Goal: Task Accomplishment & Management: Use online tool/utility

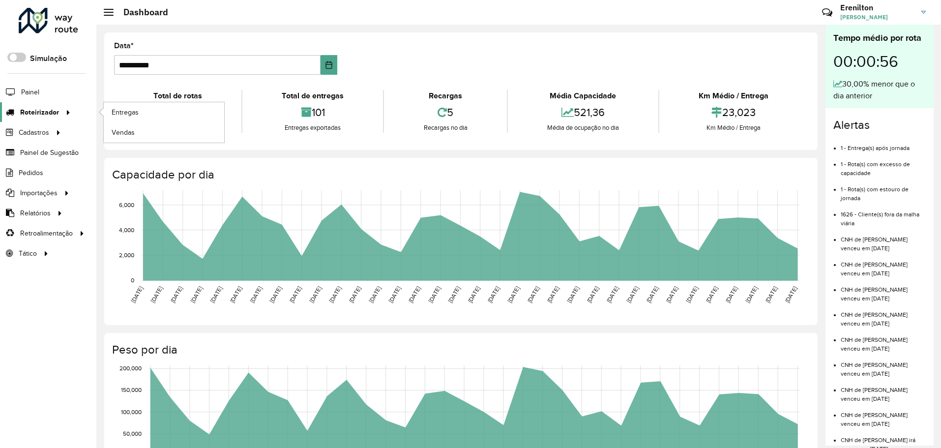
click at [55, 115] on span "Roteirizador" at bounding box center [39, 112] width 39 height 10
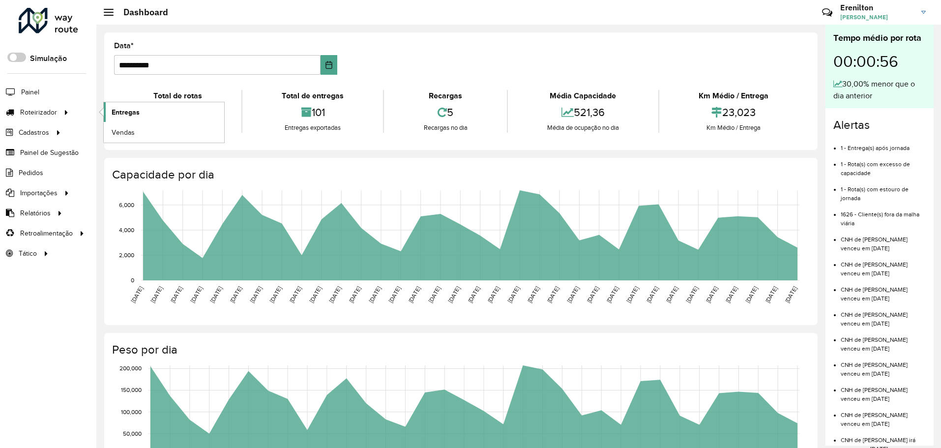
click at [114, 112] on span "Entregas" at bounding box center [126, 112] width 28 height 10
click at [121, 112] on span "Entregas" at bounding box center [126, 112] width 28 height 10
click at [120, 111] on span "Entregas" at bounding box center [126, 112] width 28 height 10
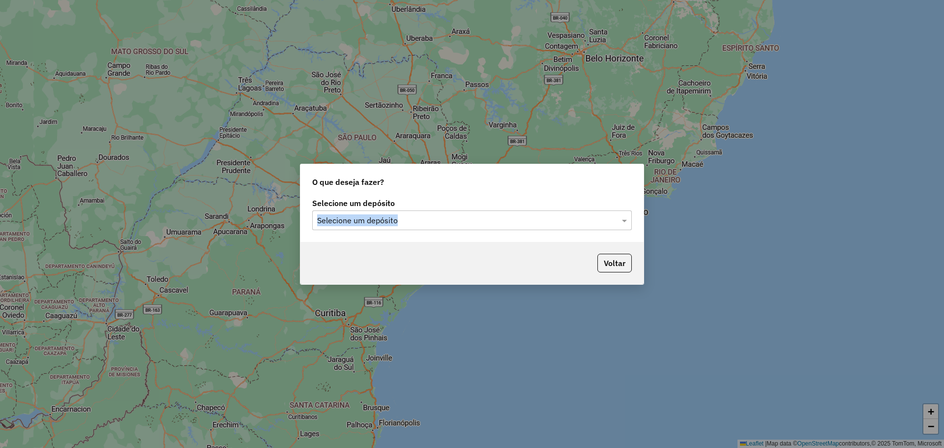
drag, startPoint x: 565, startPoint y: 215, endPoint x: 553, endPoint y: 217, distance: 12.4
click at [563, 217] on div "Selecione um depósito Selecione um depósito" at bounding box center [472, 215] width 320 height 30
click at [546, 218] on input "text" at bounding box center [462, 221] width 290 height 12
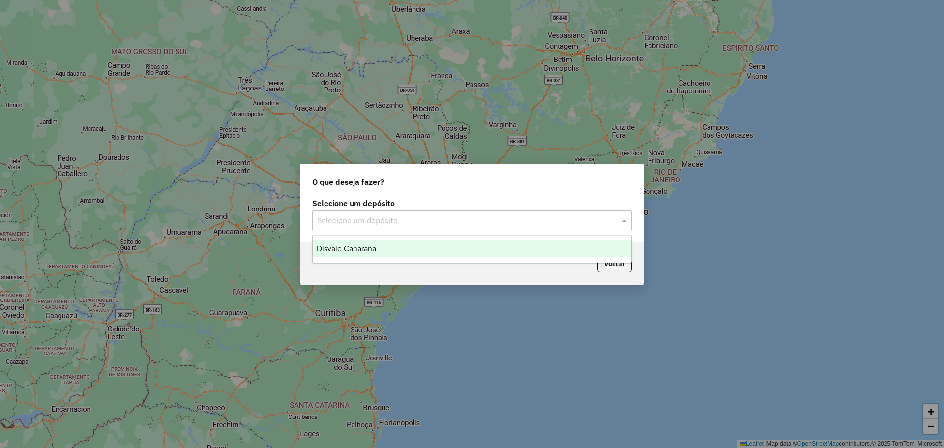
drag, startPoint x: 400, startPoint y: 248, endPoint x: 409, endPoint y: 252, distance: 9.2
click at [400, 248] on div "Disvale Canarana" at bounding box center [472, 248] width 319 height 17
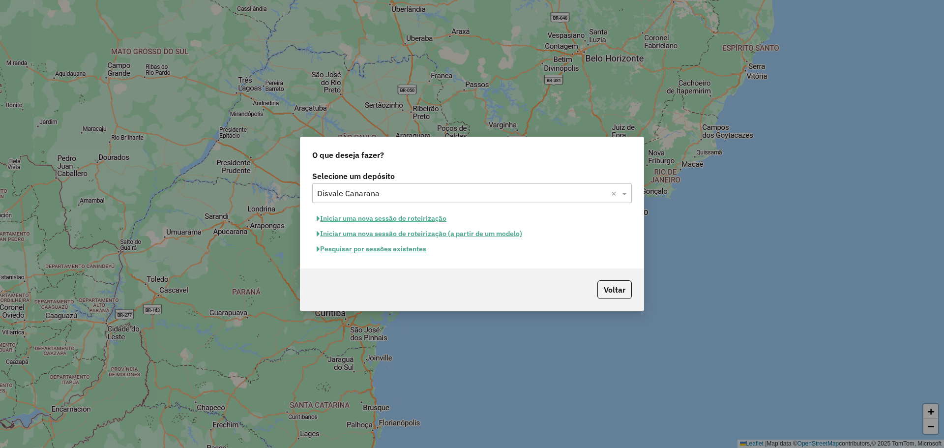
click at [429, 219] on button "Iniciar uma nova sessão de roteirização" at bounding box center [381, 218] width 139 height 15
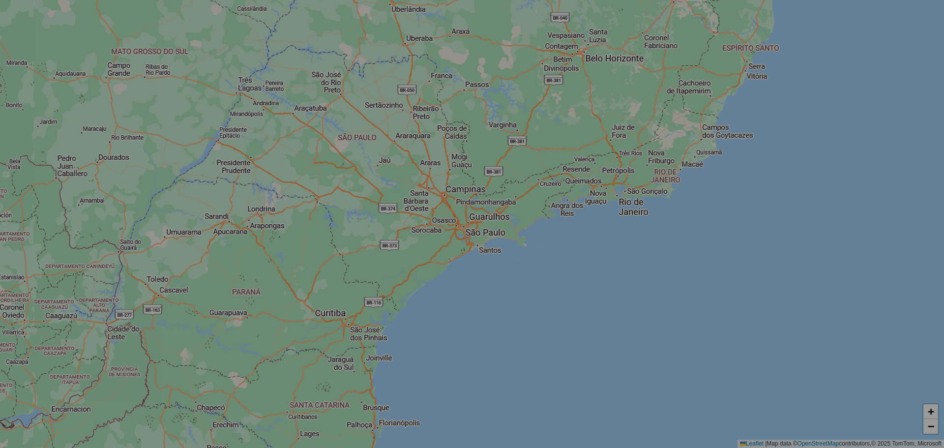
select select "*"
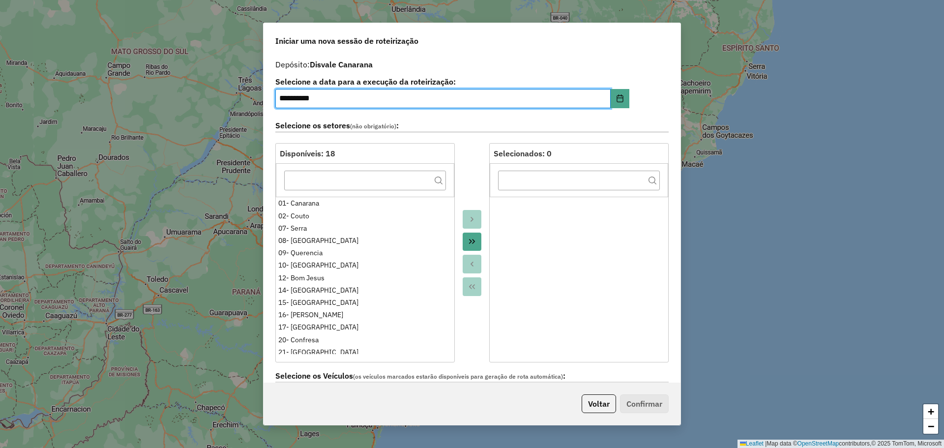
click at [472, 243] on icon "Move All to Target" at bounding box center [472, 241] width 6 height 5
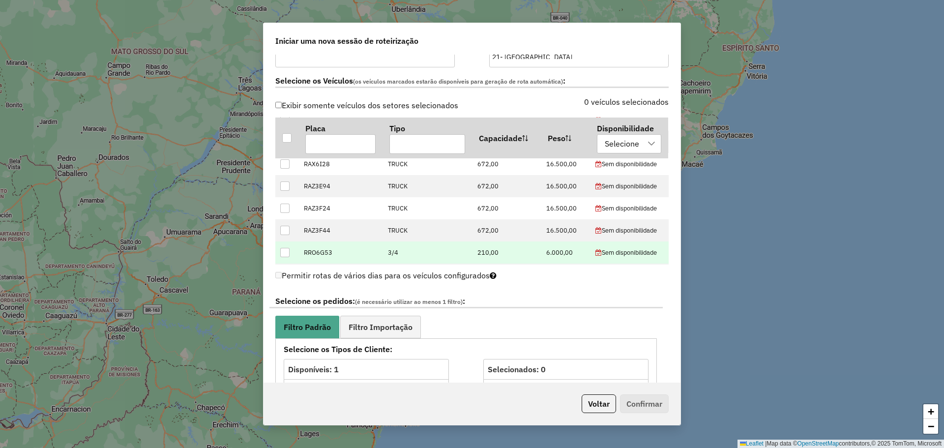
scroll to position [442, 0]
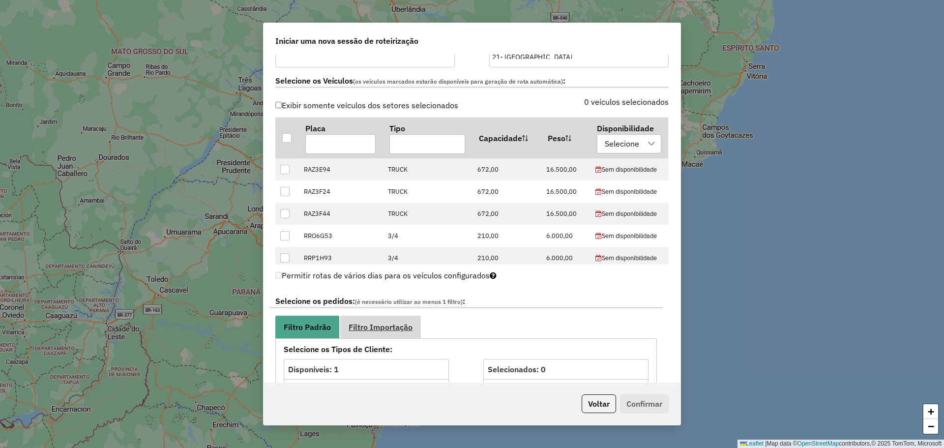
click at [396, 328] on span "Filtro Importação" at bounding box center [381, 327] width 64 height 8
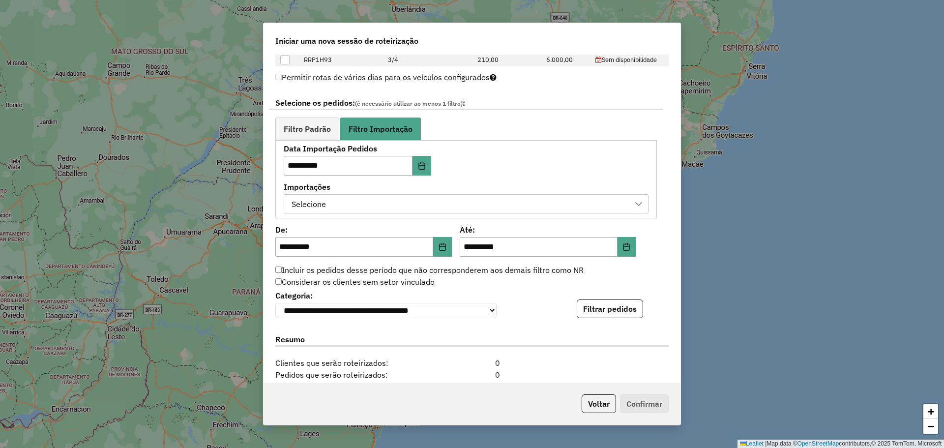
scroll to position [541, 0]
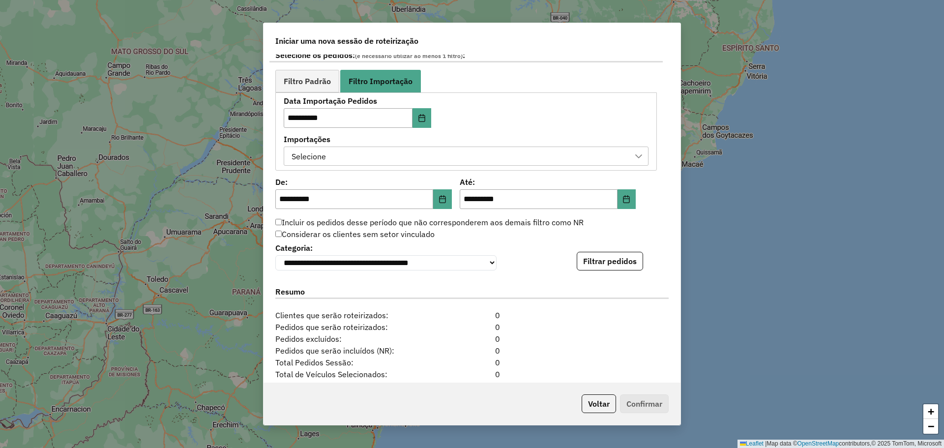
click at [486, 153] on div "Selecione" at bounding box center [458, 156] width 341 height 19
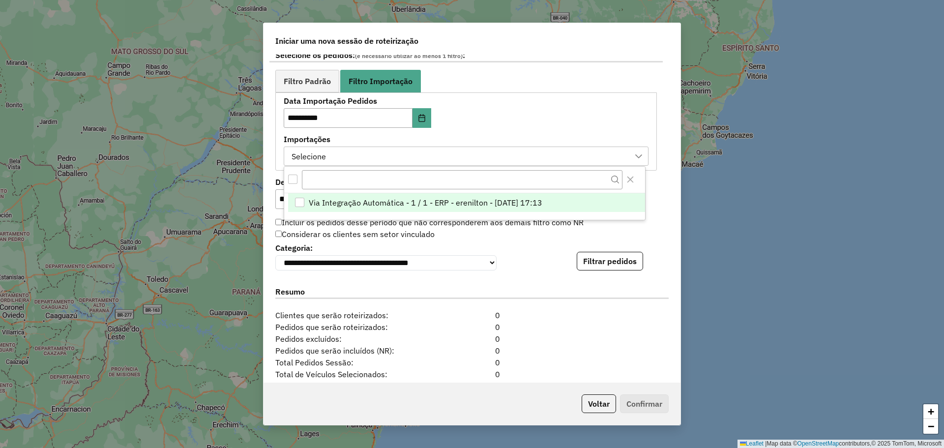
scroll to position [7, 45]
click at [513, 204] on span "Via Integração Automática - 1 / 1 - ERP - erenilton - [DATE] 17:13" at bounding box center [426, 203] width 234 height 12
click at [624, 117] on div "**********" at bounding box center [466, 131] width 365 height 68
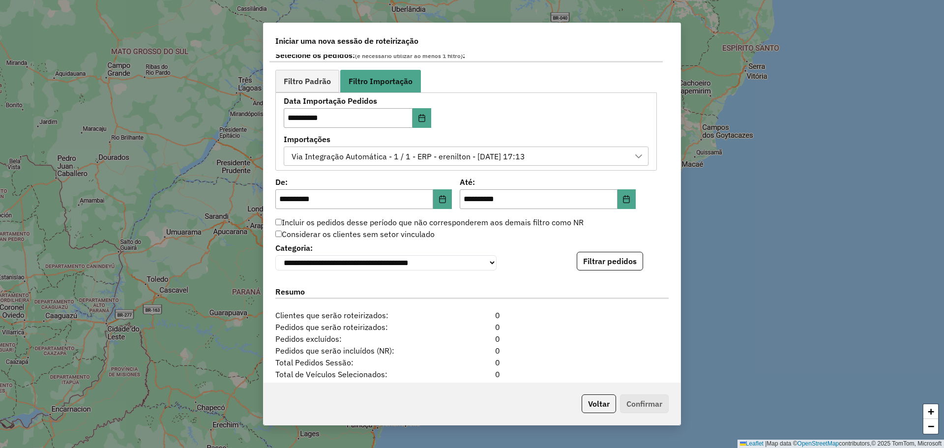
click at [607, 264] on button "Filtrar pedidos" at bounding box center [610, 261] width 66 height 19
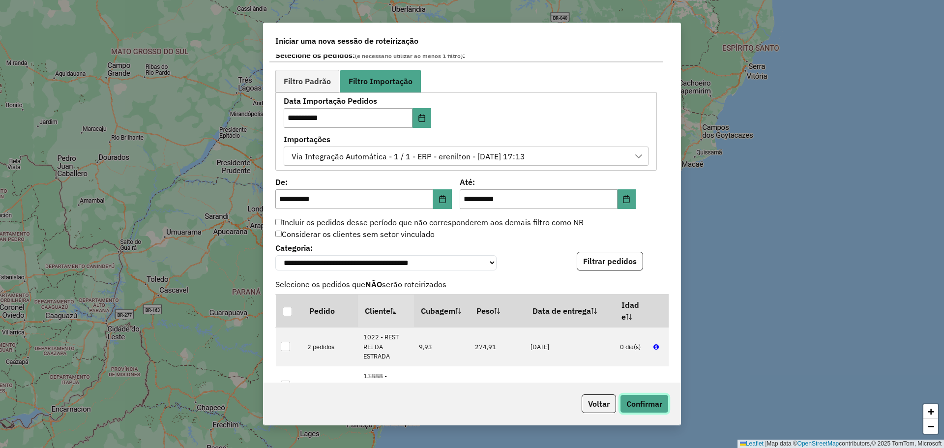
click at [644, 408] on button "Confirmar" at bounding box center [644, 403] width 49 height 19
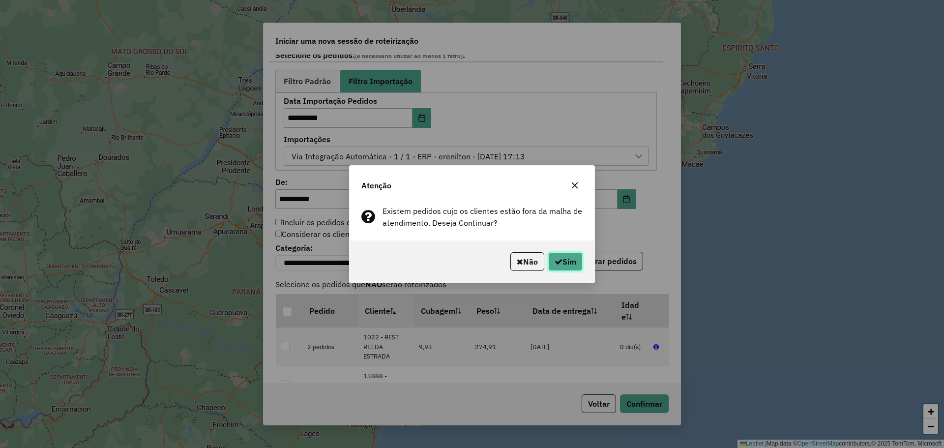
click at [564, 267] on button "Sim" at bounding box center [565, 261] width 34 height 19
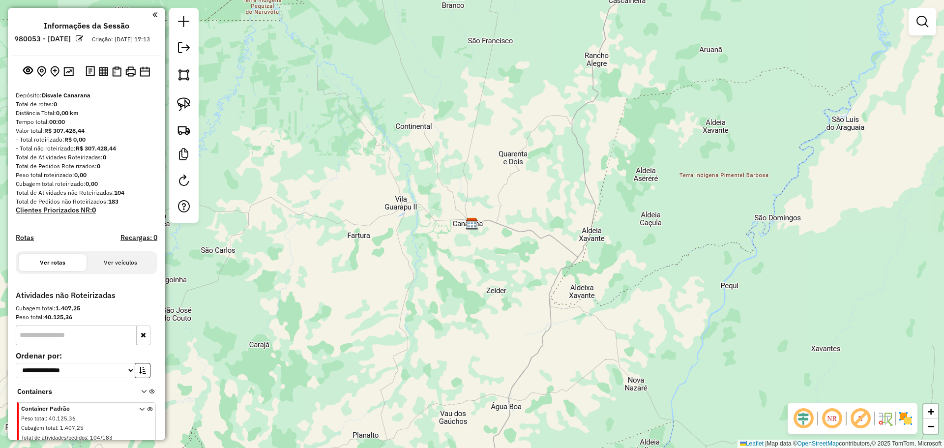
drag, startPoint x: 495, startPoint y: 141, endPoint x: 486, endPoint y: 358, distance: 217.9
click at [488, 355] on div "Janela de atendimento Grade de atendimento Capacidade Transportadoras Veículos …" at bounding box center [472, 224] width 944 height 448
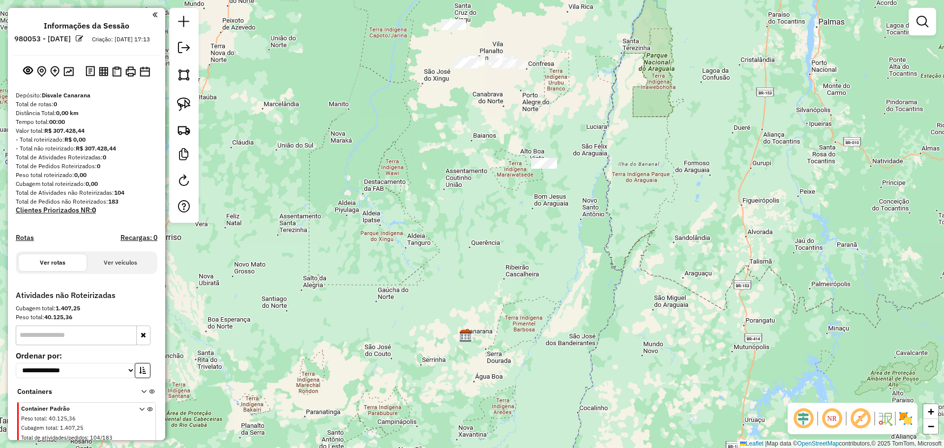
drag, startPoint x: 514, startPoint y: 233, endPoint x: 438, endPoint y: 259, distance: 80.1
click at [449, 264] on div "Janela de atendimento Grade de atendimento Capacidade Transportadoras Veículos …" at bounding box center [472, 224] width 944 height 448
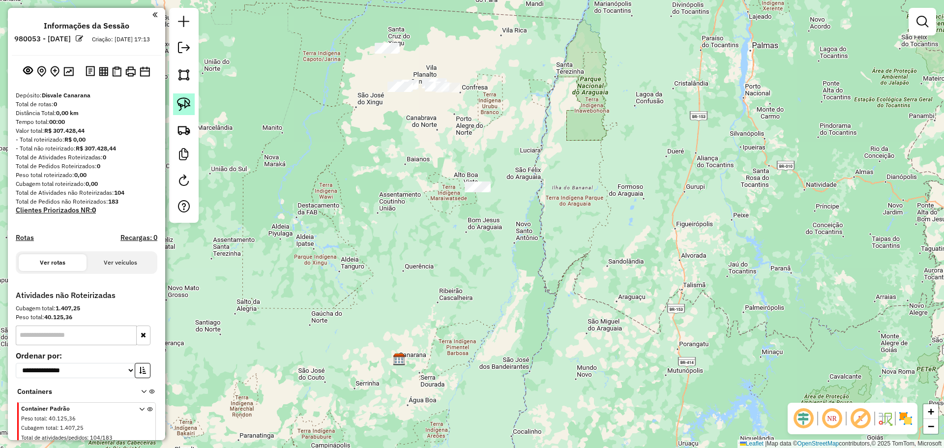
click at [179, 97] on link at bounding box center [184, 104] width 22 height 22
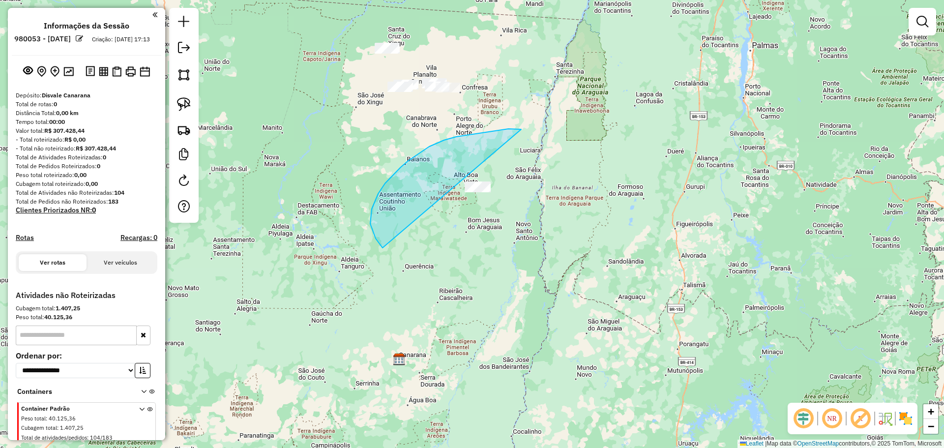
drag, startPoint x: 521, startPoint y: 129, endPoint x: 646, endPoint y: 150, distance: 127.1
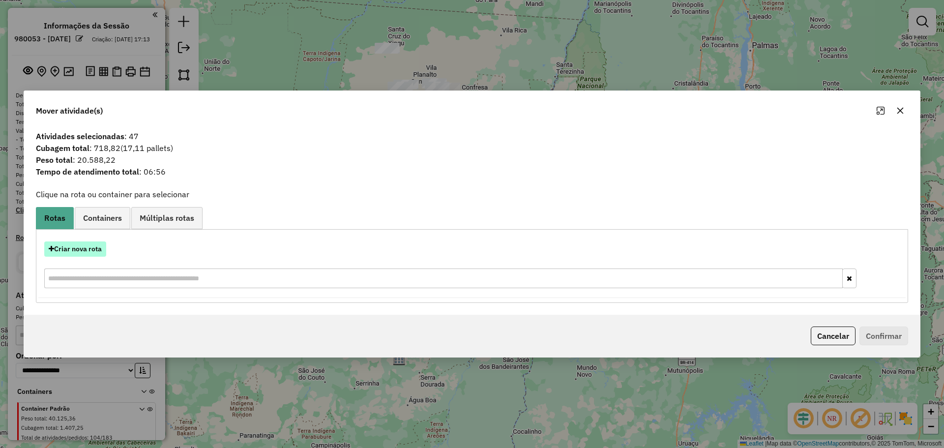
click at [83, 249] on button "Criar nova rota" at bounding box center [75, 248] width 62 height 15
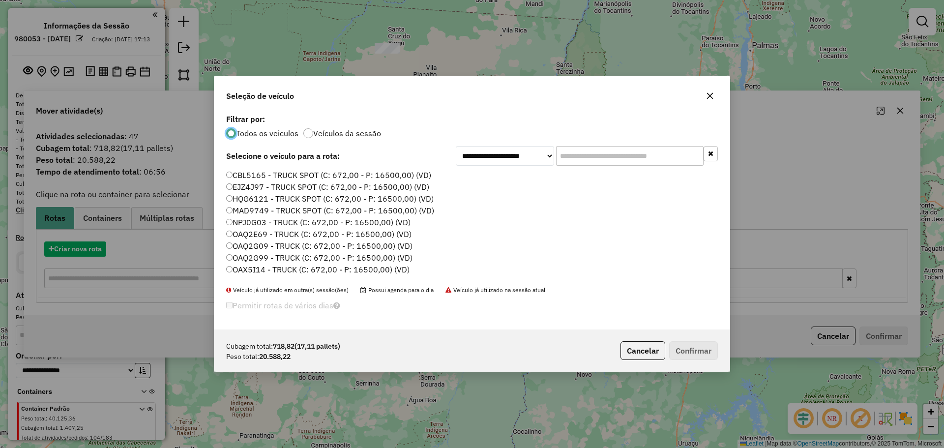
scroll to position [5, 3]
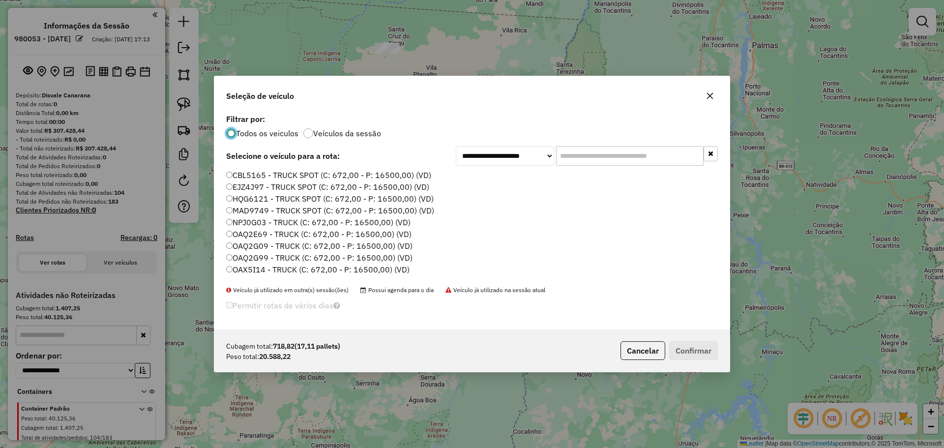
click at [574, 157] on input "text" at bounding box center [629, 156] width 147 height 20
paste input "*******"
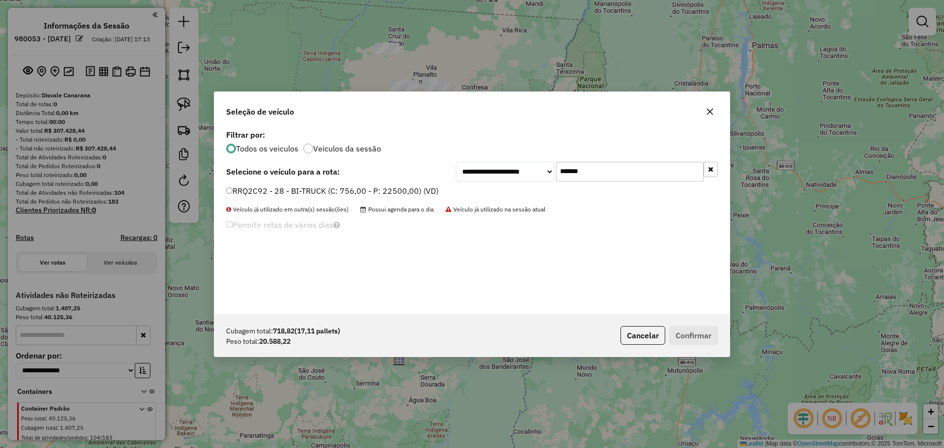
type input "*******"
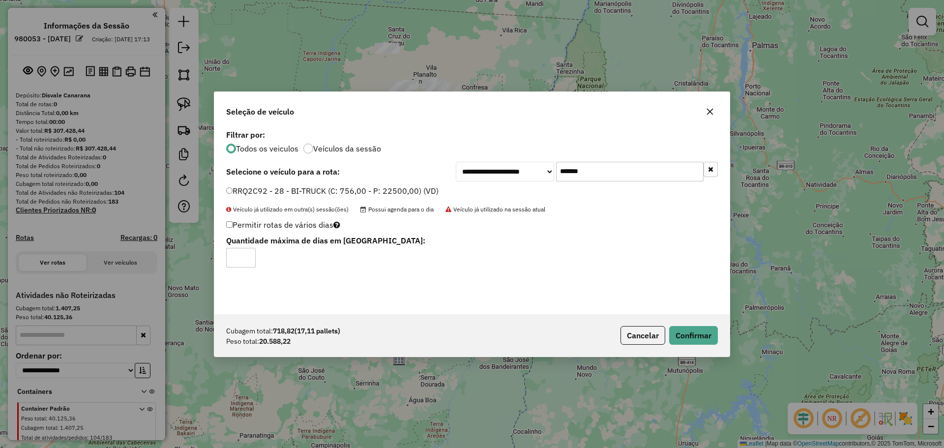
click at [245, 253] on input "*" at bounding box center [240, 258] width 29 height 20
click at [245, 254] on input "*" at bounding box center [240, 258] width 29 height 20
type input "*"
click at [246, 254] on input "*" at bounding box center [240, 258] width 29 height 20
click at [703, 332] on button "Confirmar" at bounding box center [693, 335] width 49 height 19
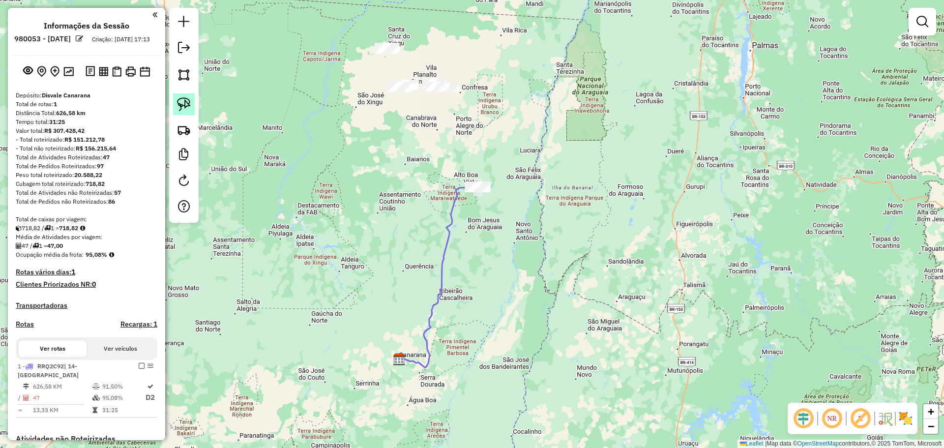
click at [185, 104] on img at bounding box center [184, 104] width 14 height 14
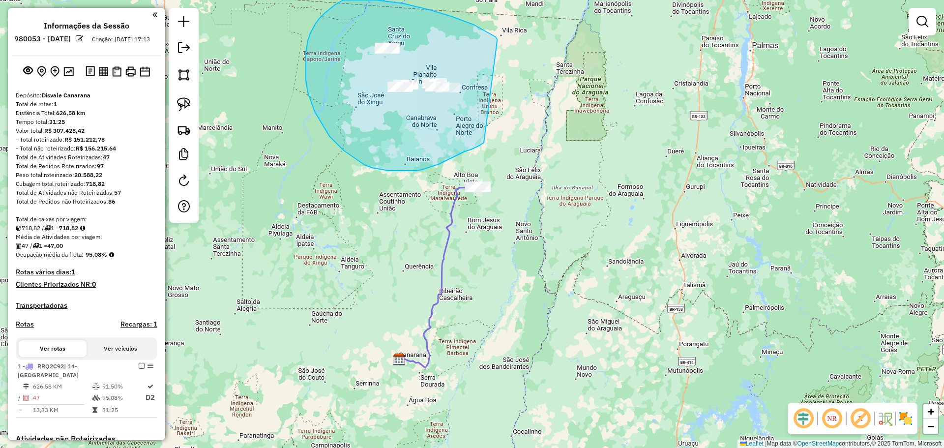
drag, startPoint x: 493, startPoint y: 35, endPoint x: 513, endPoint y: 89, distance: 57.3
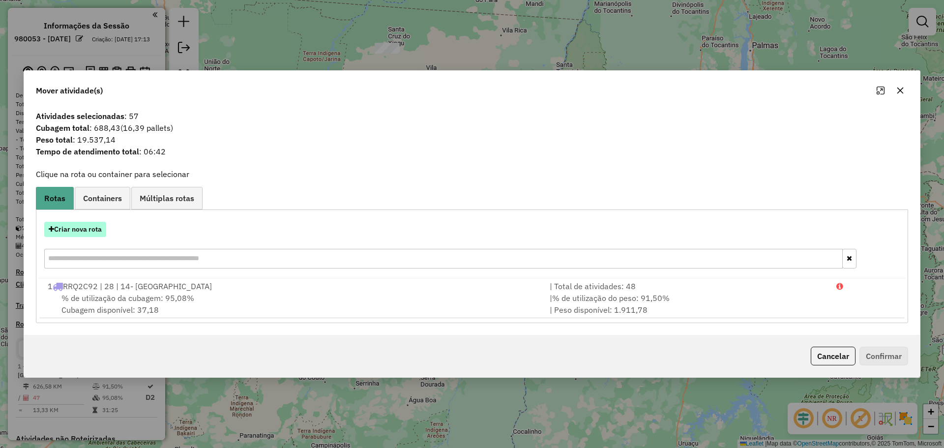
click at [97, 233] on button "Criar nova rota" at bounding box center [75, 229] width 62 height 15
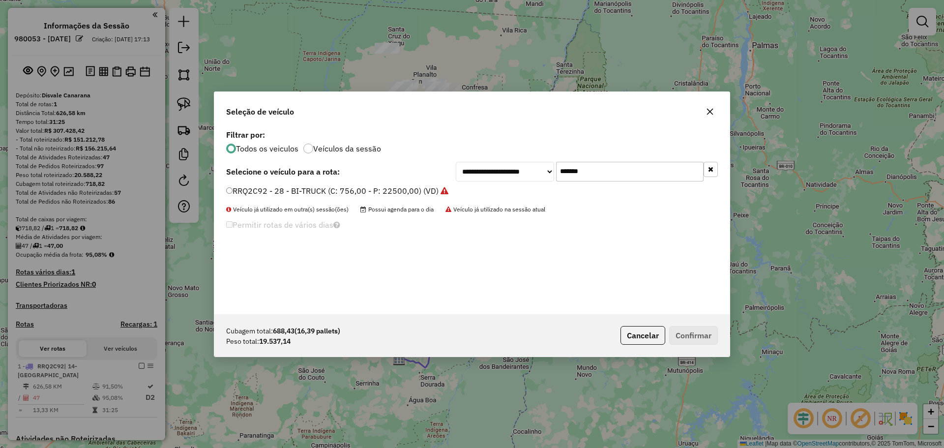
drag, startPoint x: 617, startPoint y: 163, endPoint x: 314, endPoint y: 170, distance: 303.4
click at [363, 172] on div "**********" at bounding box center [472, 172] width 492 height 20
paste input "text"
type input "*******"
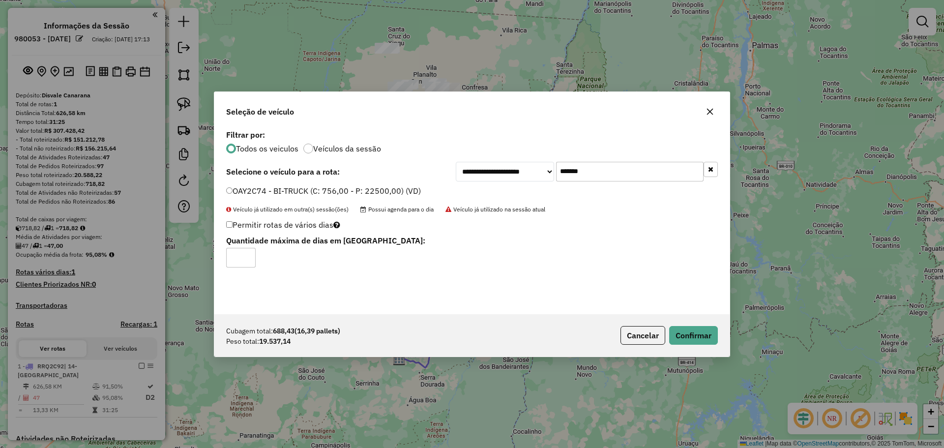
click at [229, 231] on label "Permitir rotas de vários dias" at bounding box center [283, 224] width 114 height 19
click at [249, 255] on input "*" at bounding box center [240, 258] width 29 height 20
type input "*"
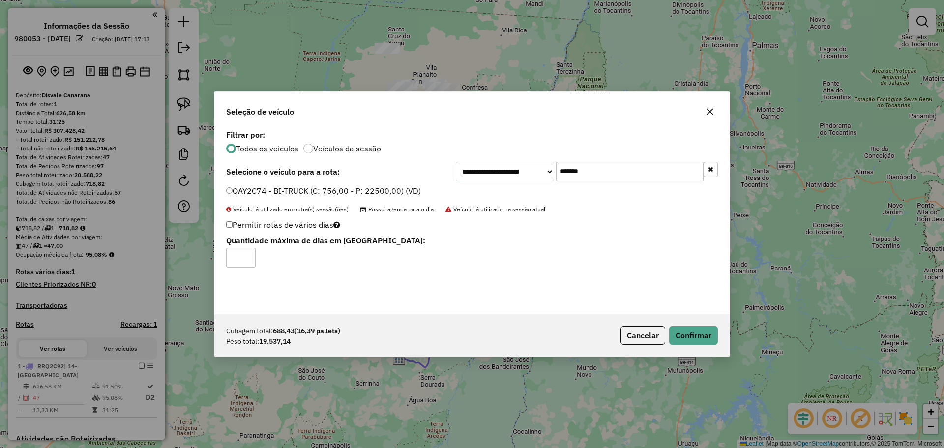
click at [249, 255] on input "*" at bounding box center [240, 258] width 29 height 20
click at [697, 329] on button "Confirmar" at bounding box center [693, 335] width 49 height 19
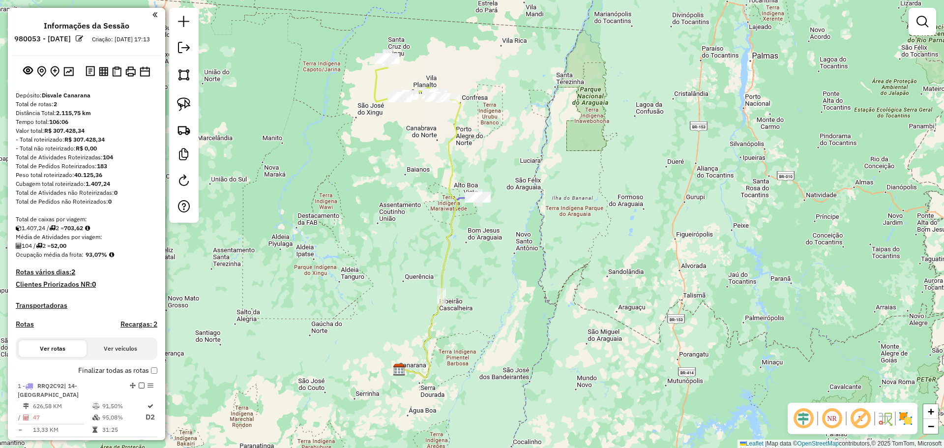
drag, startPoint x: 484, startPoint y: 136, endPoint x: 491, endPoint y: 207, distance: 71.7
click at [491, 207] on div "Janela de atendimento Grade de atendimento Capacidade Transportadoras Veículos …" at bounding box center [472, 224] width 944 height 448
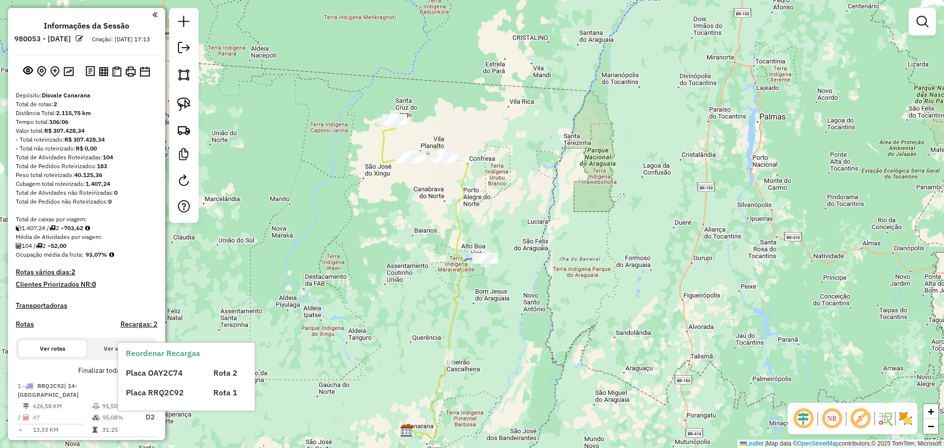
click at [150, 379] on div "Placa OAY2C74 Rota 2 Placa RRQ2C92 Rota 1" at bounding box center [195, 378] width 138 height 39
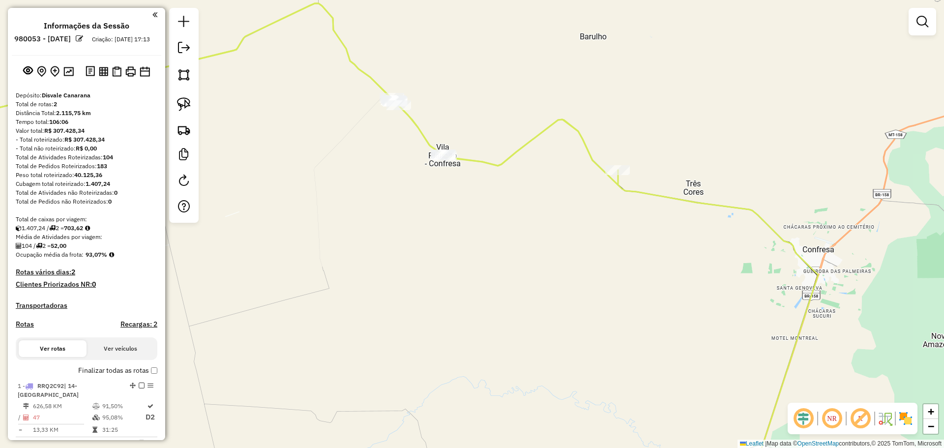
drag, startPoint x: 524, startPoint y: 99, endPoint x: 550, endPoint y: 146, distance: 53.5
click at [549, 147] on div "Janela de atendimento Grade de atendimento Capacidade Transportadoras Veículos …" at bounding box center [472, 224] width 944 height 448
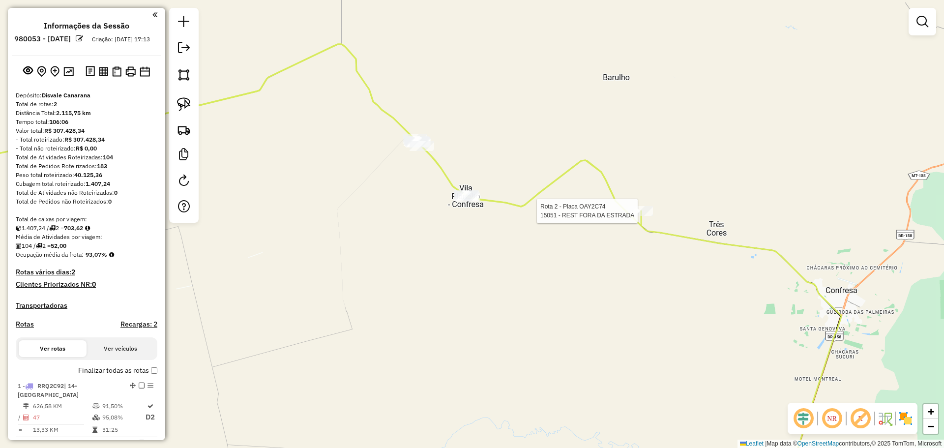
select select "**********"
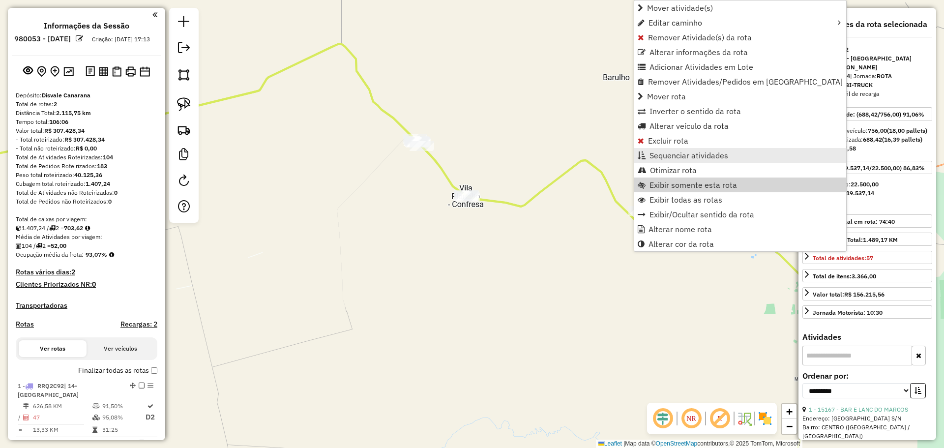
scroll to position [93, 0]
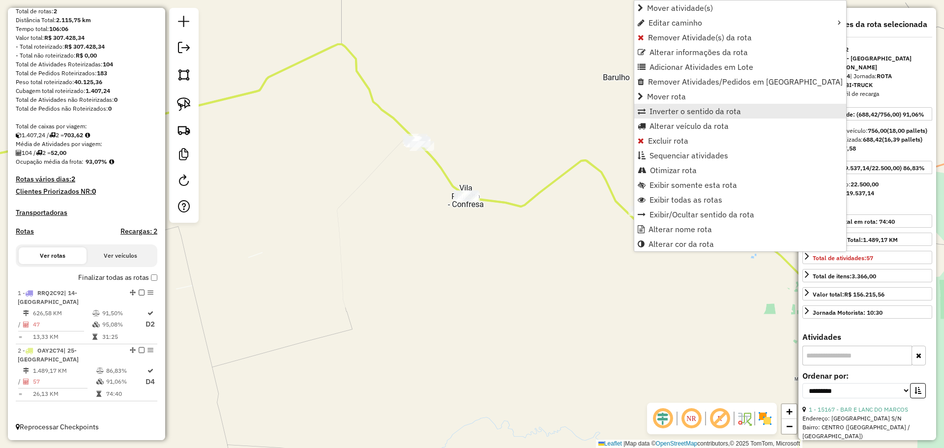
click at [678, 111] on span "Inverter o sentido da rota" at bounding box center [694, 111] width 91 height 8
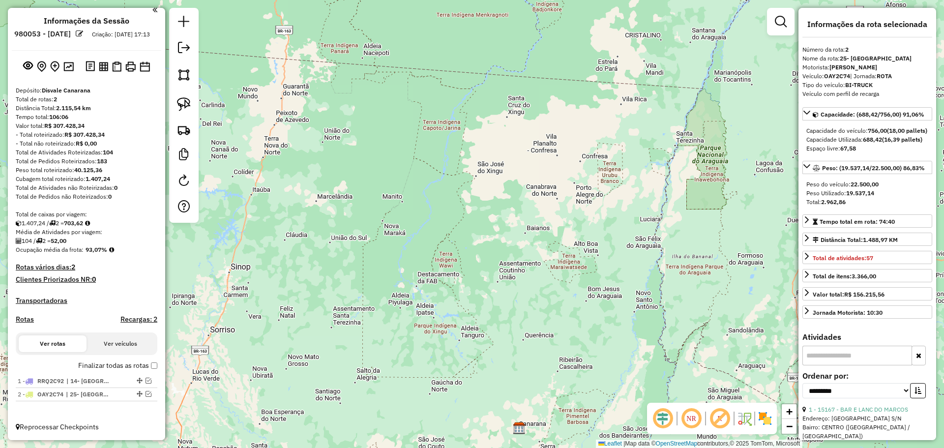
scroll to position [14, 0]
click at [182, 47] on em at bounding box center [184, 48] width 12 height 12
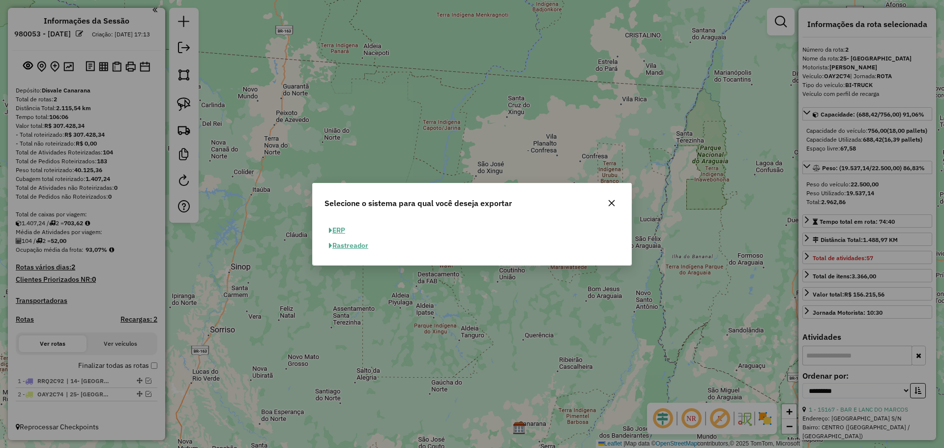
click at [334, 219] on div "Selecione o sistema para qual você deseja exportar" at bounding box center [472, 200] width 319 height 35
click at [343, 233] on button "ERP" at bounding box center [336, 231] width 25 height 15
select select "**"
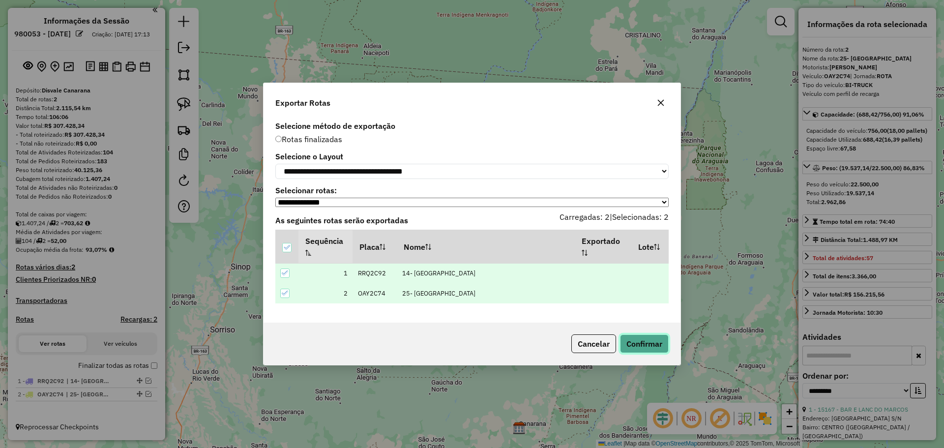
click at [649, 347] on button "Confirmar" at bounding box center [644, 343] width 49 height 19
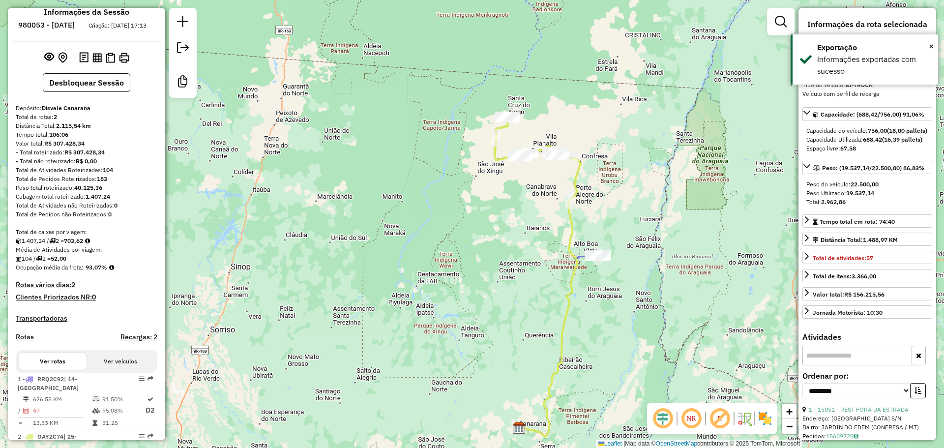
scroll to position [78, 0]
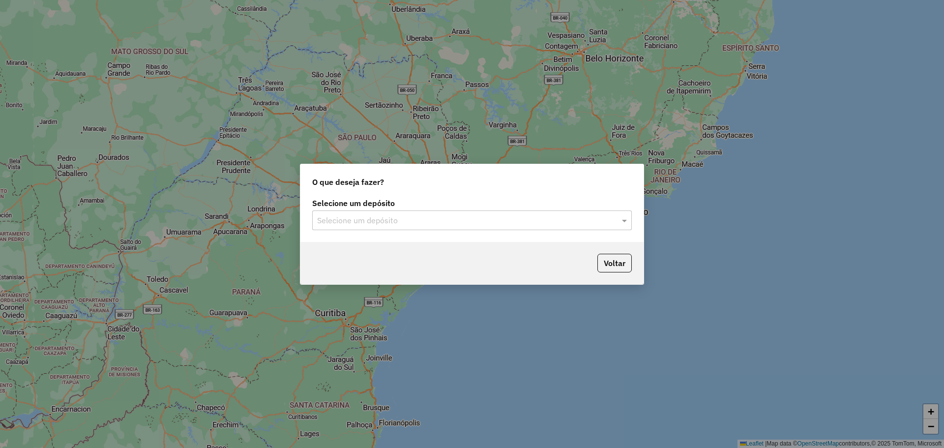
click at [401, 220] on input "text" at bounding box center [462, 221] width 290 height 12
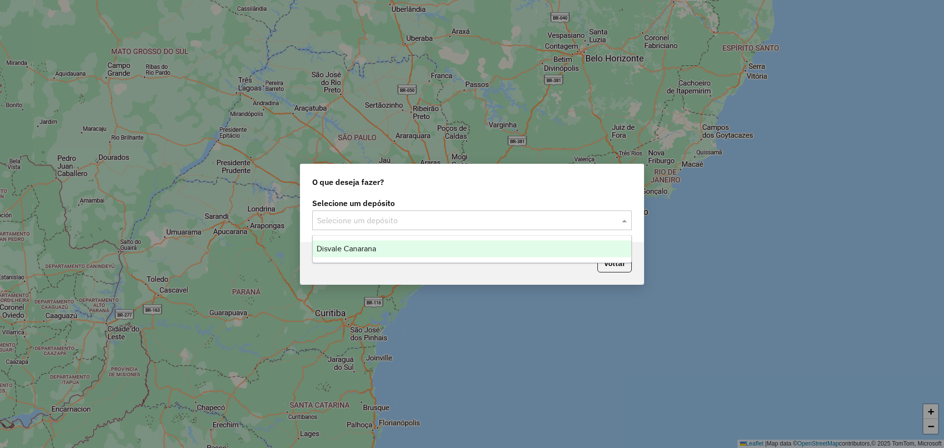
click at [376, 245] on span "Disvale Canarana" at bounding box center [346, 248] width 59 height 8
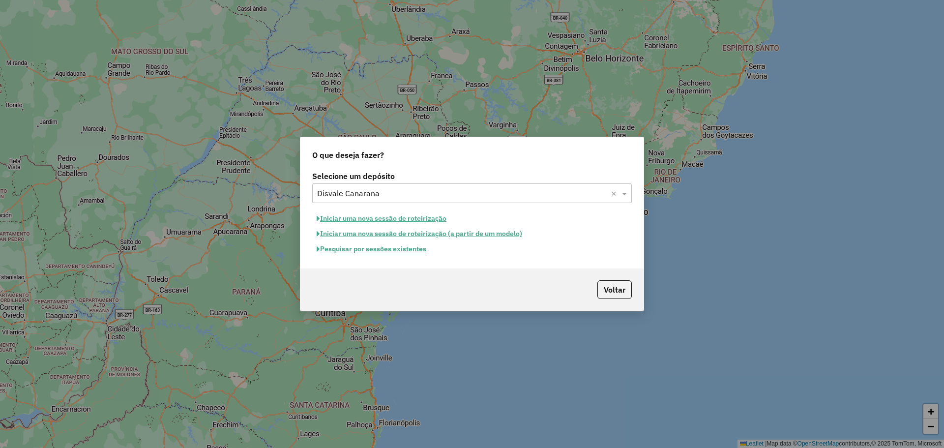
click at [403, 221] on button "Iniciar uma nova sessão de roteirização" at bounding box center [381, 218] width 139 height 15
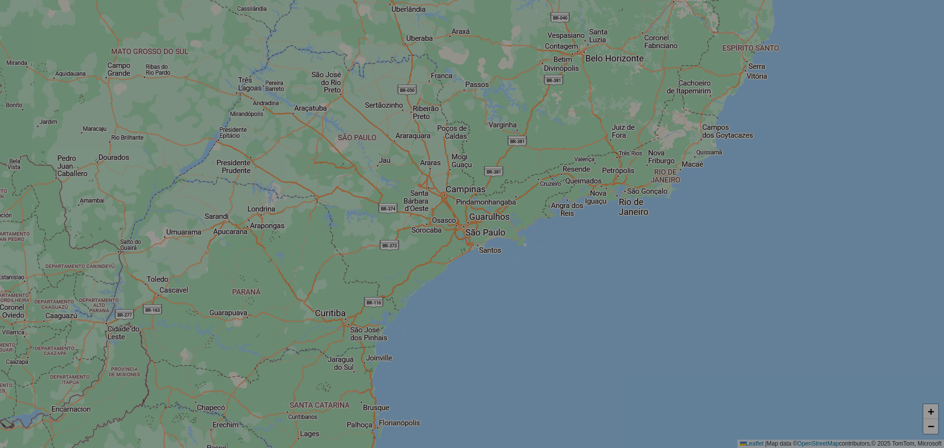
select select "*"
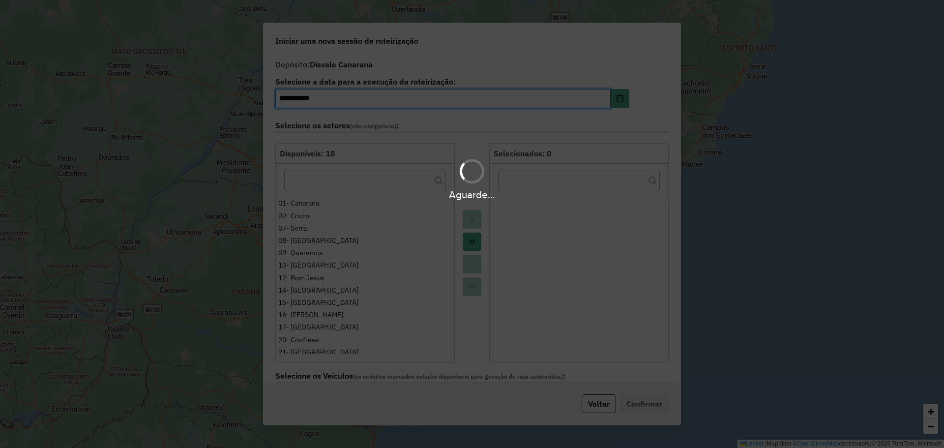
click at [473, 239] on div "Aguarde..." at bounding box center [472, 224] width 944 height 448
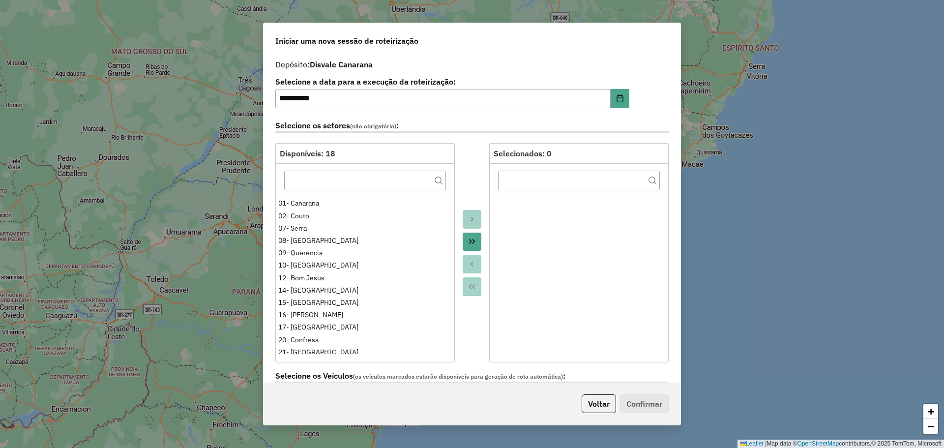
click at [473, 239] on icon "Move All to Target" at bounding box center [472, 241] width 8 height 8
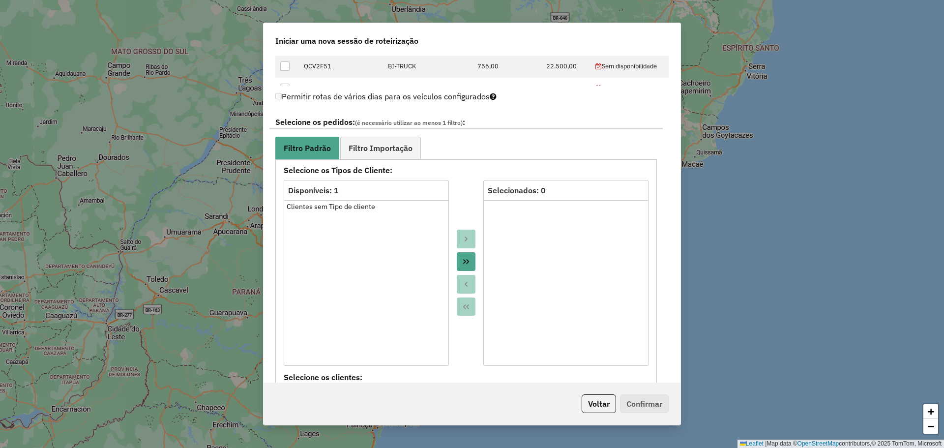
scroll to position [492, 0]
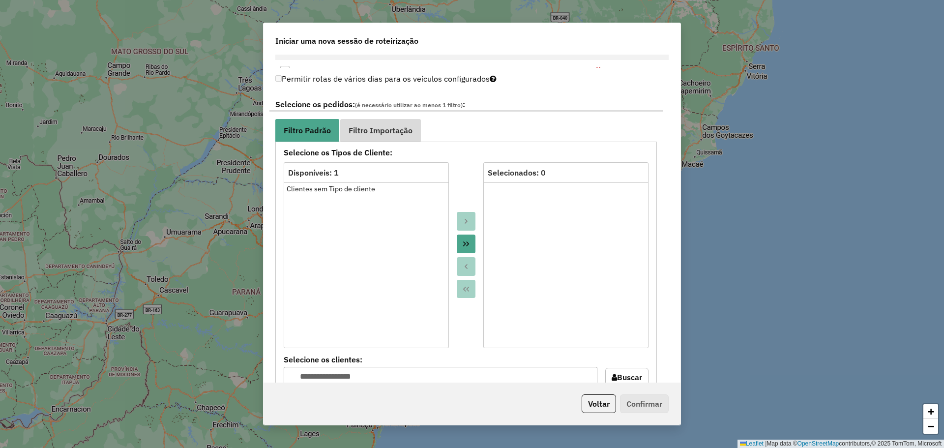
click at [408, 130] on span "Filtro Importação" at bounding box center [381, 130] width 64 height 8
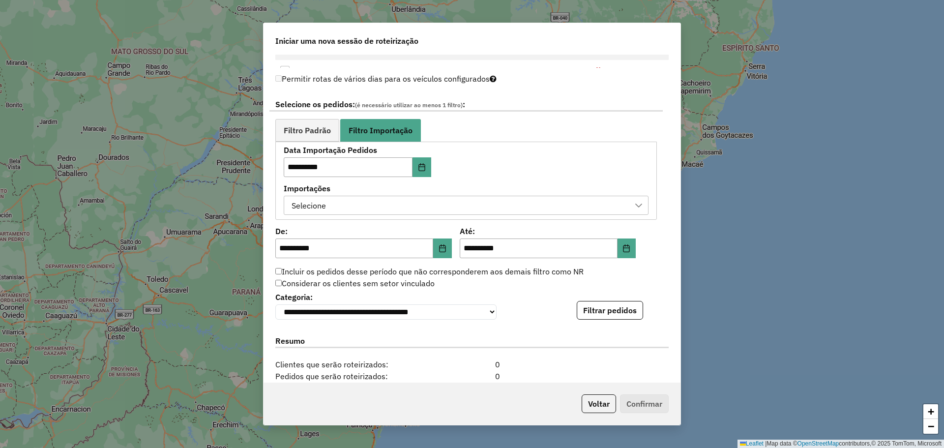
drag, startPoint x: 487, startPoint y: 204, endPoint x: 495, endPoint y: 213, distance: 12.5
click at [487, 204] on div "Selecione" at bounding box center [458, 205] width 341 height 19
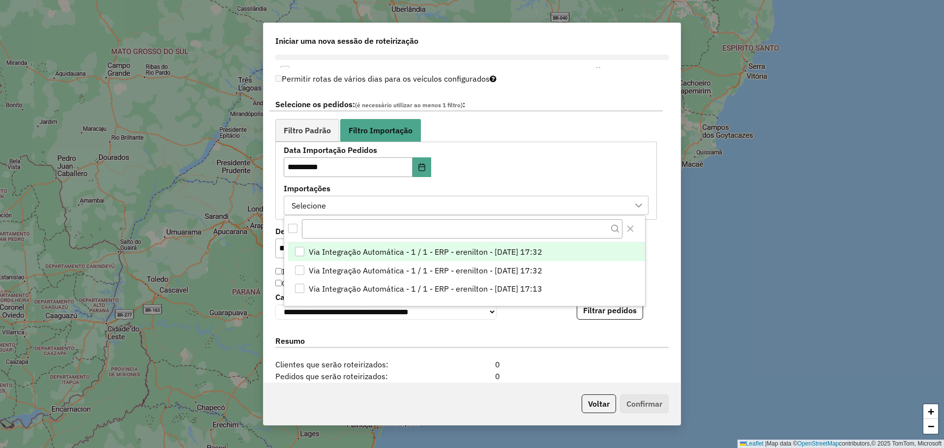
click at [476, 248] on span "Via Integração Automática - 1 / 1 - ERP - erenilton - [DATE] 17:32" at bounding box center [426, 252] width 234 height 12
click at [562, 172] on div "**********" at bounding box center [466, 180] width 365 height 68
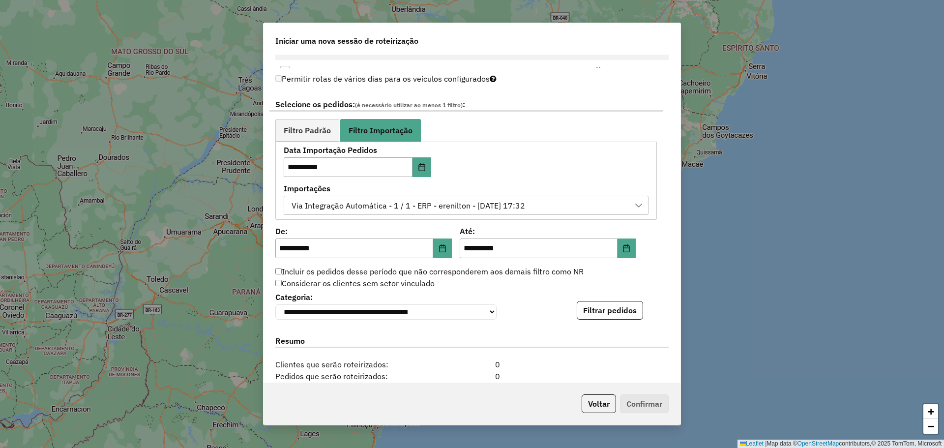
click at [601, 306] on button "Filtrar pedidos" at bounding box center [610, 310] width 66 height 19
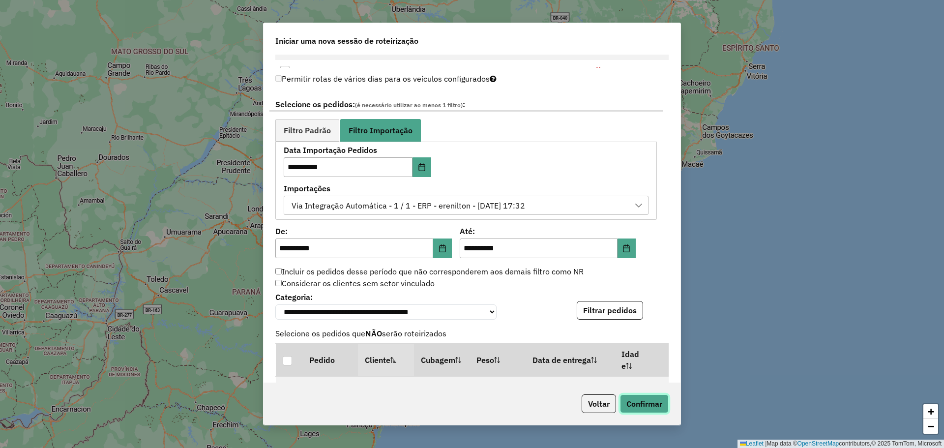
click at [642, 399] on button "Confirmar" at bounding box center [644, 403] width 49 height 19
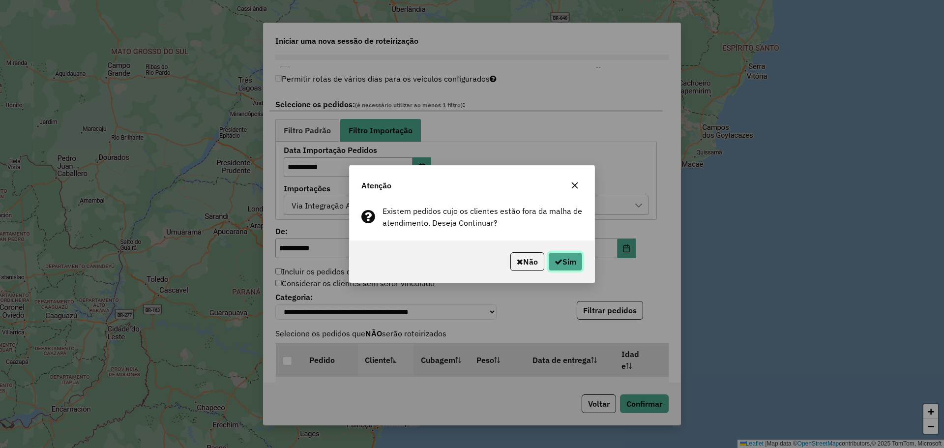
click at [559, 264] on icon "button" at bounding box center [559, 262] width 8 height 8
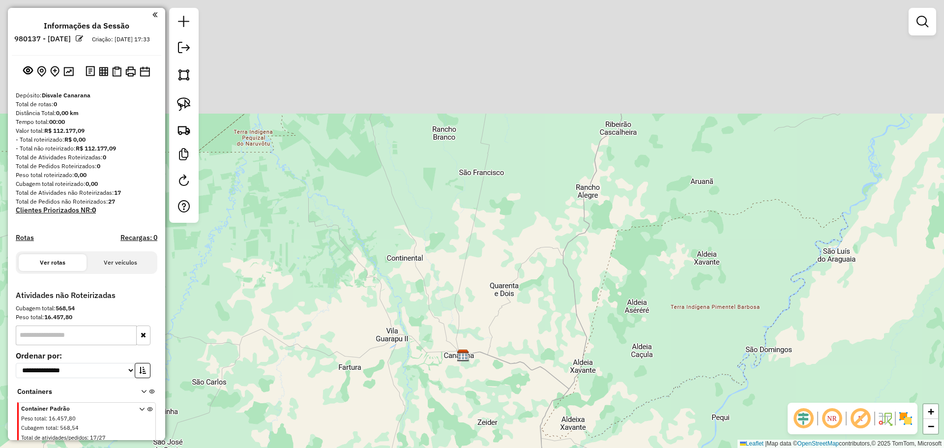
drag, startPoint x: 501, startPoint y: 266, endPoint x: 493, endPoint y: 314, distance: 48.9
click at [493, 310] on div "Janela de atendimento Grade de atendimento Capacidade Transportadoras Veículos …" at bounding box center [472, 224] width 944 height 448
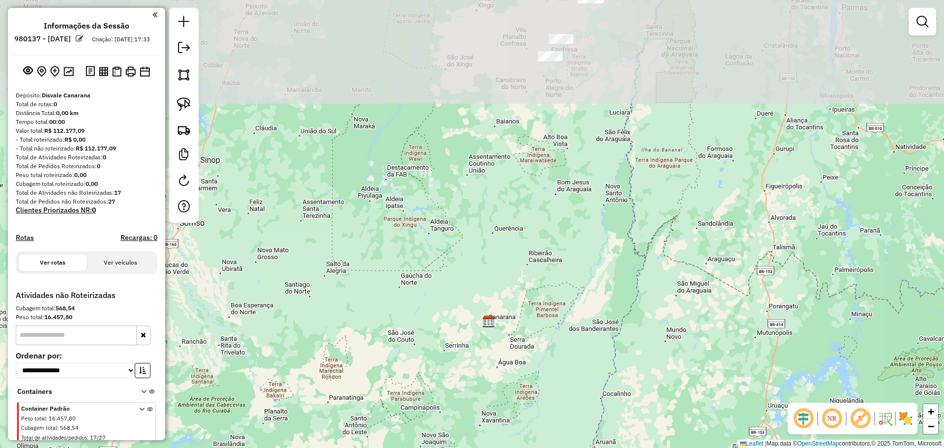
drag, startPoint x: 532, startPoint y: 215, endPoint x: 468, endPoint y: 274, distance: 86.9
click at [490, 296] on div "Janela de atendimento Grade de atendimento Capacidade Transportadoras Veículos …" at bounding box center [472, 224] width 944 height 448
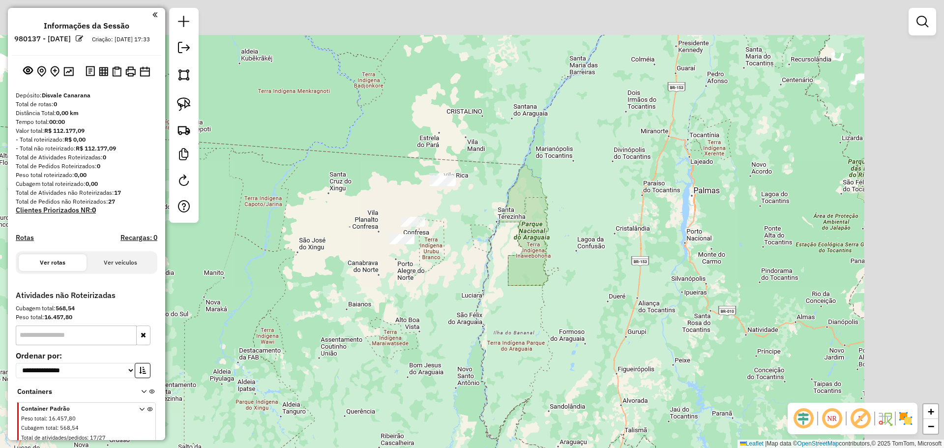
drag, startPoint x: 440, startPoint y: 117, endPoint x: 314, endPoint y: 204, distance: 153.4
click at [329, 241] on div "Janela de atendimento Grade de atendimento Capacidade Transportadoras Veículos …" at bounding box center [472, 224] width 944 height 448
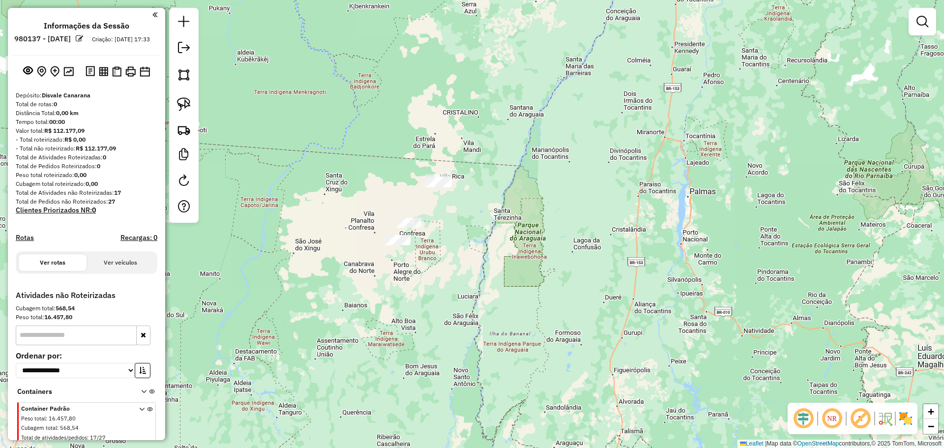
drag, startPoint x: 182, startPoint y: 104, endPoint x: 239, endPoint y: 105, distance: 56.5
click at [183, 105] on img at bounding box center [184, 104] width 14 height 14
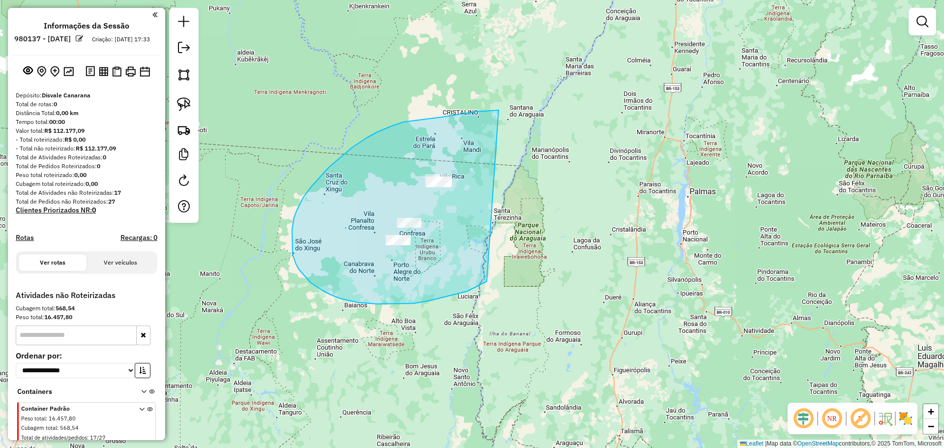
drag, startPoint x: 498, startPoint y: 110, endPoint x: 537, endPoint y: 136, distance: 46.1
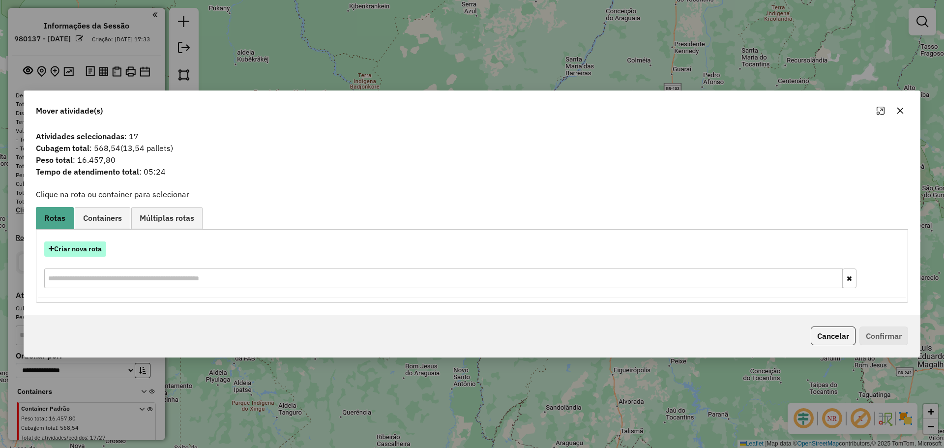
click at [84, 246] on button "Criar nova rota" at bounding box center [75, 248] width 62 height 15
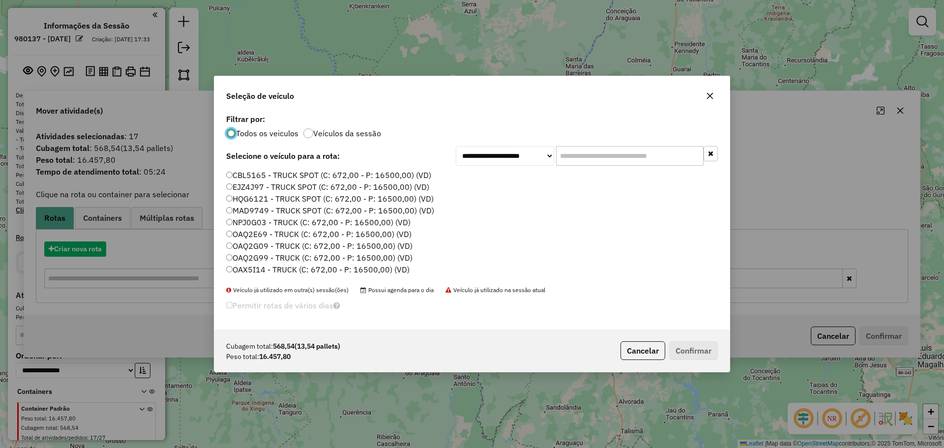
scroll to position [5, 3]
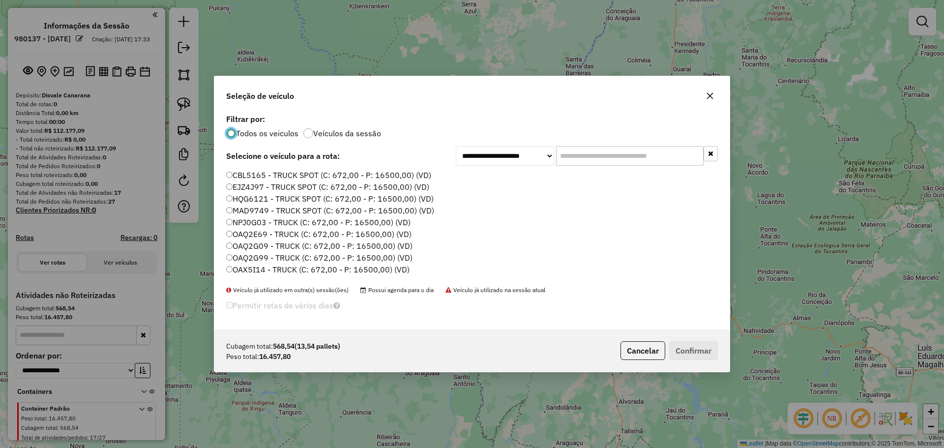
click at [586, 148] on input "text" at bounding box center [629, 156] width 147 height 20
paste input "*******"
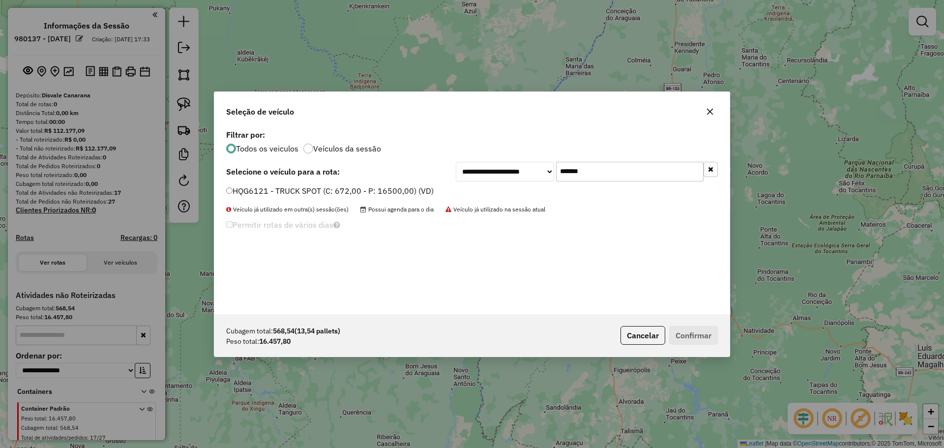
type input "*******"
click at [231, 185] on label "HQG6121 - TRUCK SPOT (C: 672,00 - P: 16500,00) (VD)" at bounding box center [329, 191] width 207 height 12
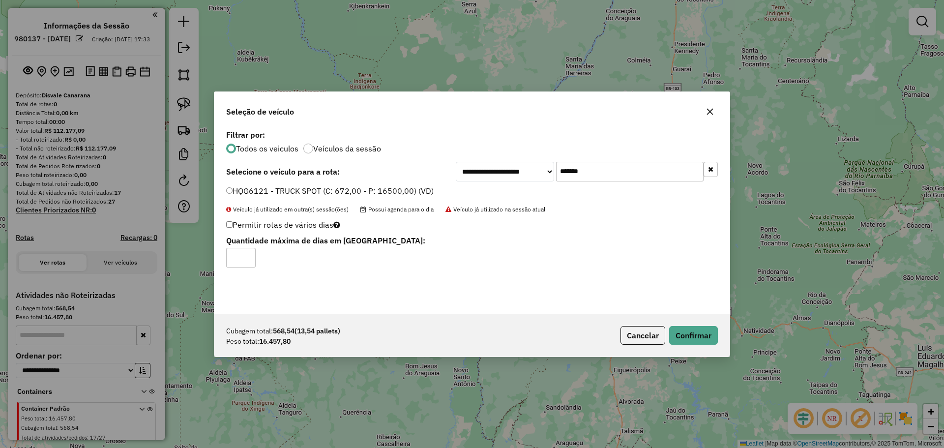
click at [248, 250] on input "*" at bounding box center [240, 258] width 29 height 20
click at [248, 252] on input "*" at bounding box center [240, 258] width 29 height 20
click at [248, 254] on input "*" at bounding box center [240, 258] width 29 height 20
click at [248, 255] on input "*" at bounding box center [240, 258] width 29 height 20
type input "*"
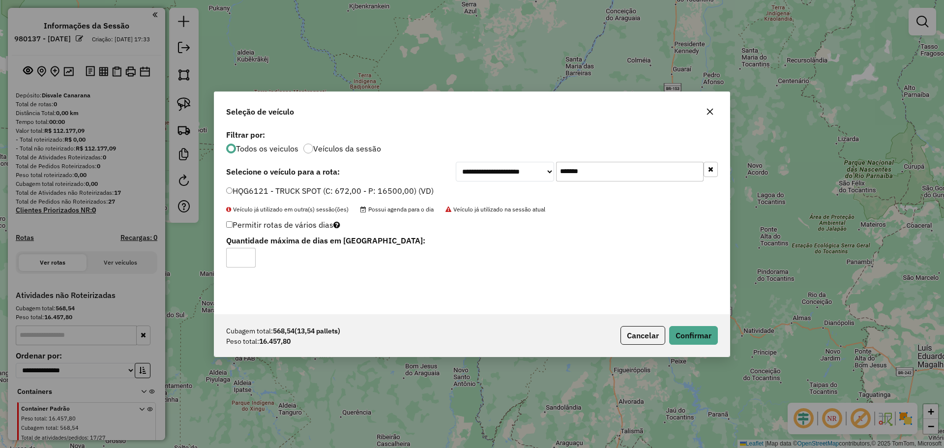
click at [248, 255] on input "*" at bounding box center [240, 258] width 29 height 20
click at [684, 335] on button "Confirmar" at bounding box center [693, 335] width 49 height 19
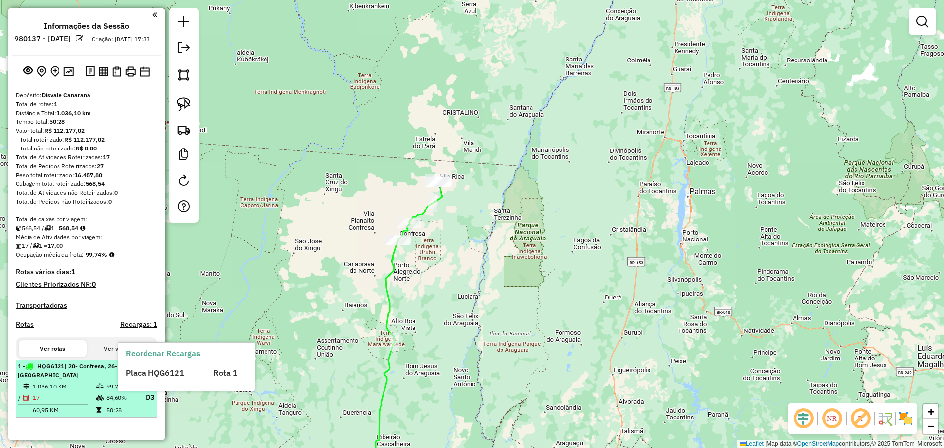
click at [138, 373] on body "Aguarde... Pop-up bloqueado! Seu navegador bloqueou automáticamente a abertura …" at bounding box center [472, 224] width 944 height 448
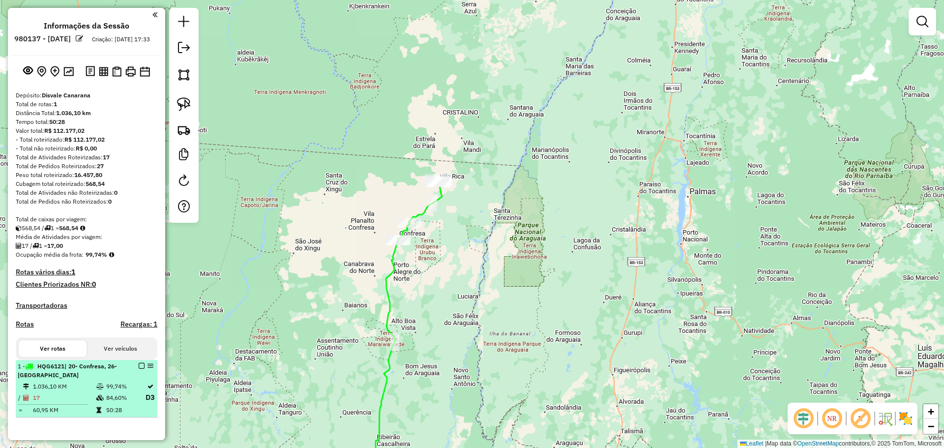
click at [139, 369] on em at bounding box center [142, 366] width 6 height 6
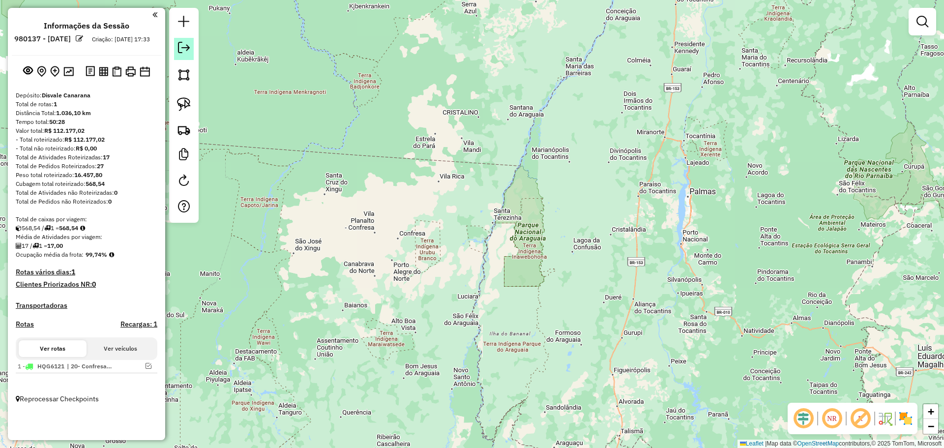
click at [183, 43] on em at bounding box center [184, 48] width 12 height 12
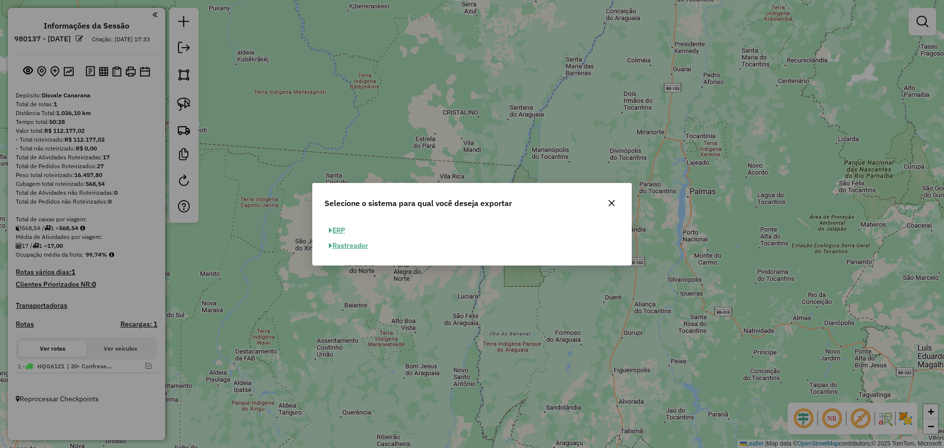
click at [342, 230] on button "ERP" at bounding box center [336, 230] width 25 height 15
select select "**"
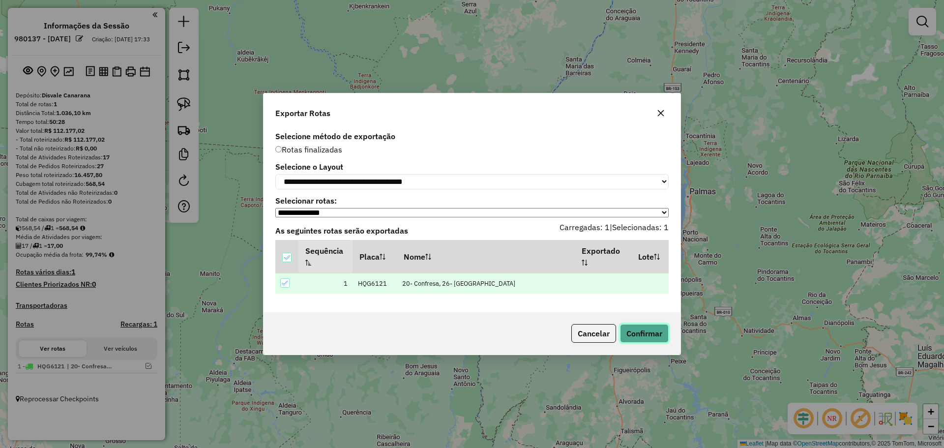
drag, startPoint x: 637, startPoint y: 338, endPoint x: 615, endPoint y: 319, distance: 29.0
click at [638, 337] on button "Confirmar" at bounding box center [644, 333] width 49 height 19
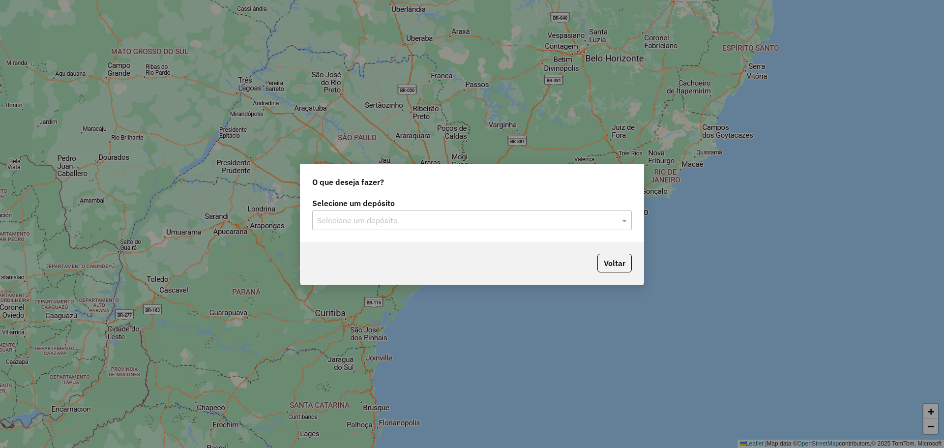
click at [414, 230] on div "Selecione um depósito Selecione um depósito" at bounding box center [471, 219] width 343 height 46
click at [396, 249] on div "Voltar" at bounding box center [471, 263] width 343 height 42
drag, startPoint x: 405, startPoint y: 224, endPoint x: 399, endPoint y: 234, distance: 11.0
click at [404, 226] on input "text" at bounding box center [462, 221] width 290 height 12
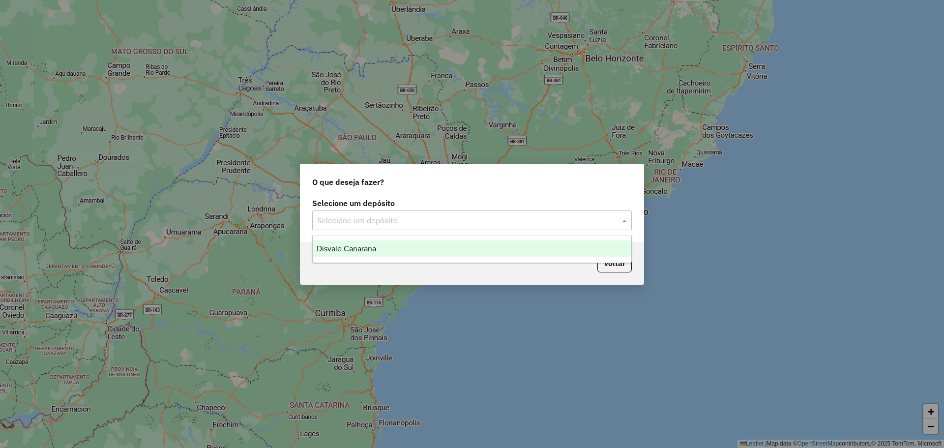
click at [381, 248] on div "Disvale Canarana" at bounding box center [472, 248] width 319 height 17
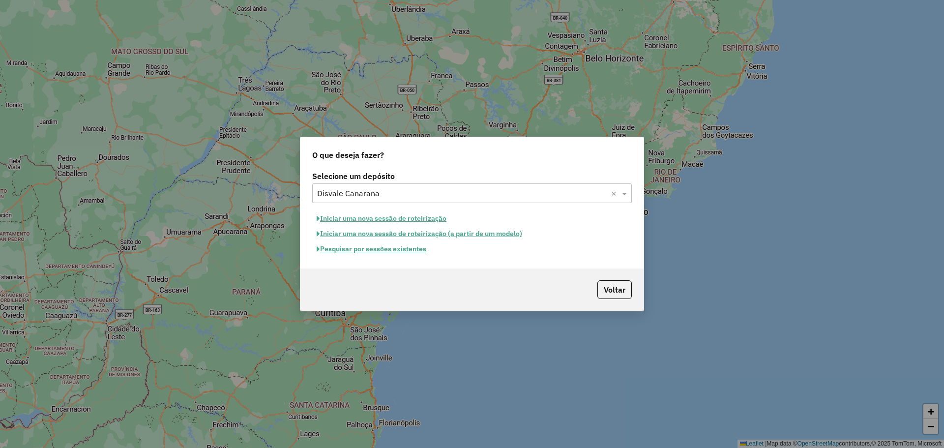
click at [422, 218] on button "Iniciar uma nova sessão de roteirização" at bounding box center [381, 218] width 139 height 15
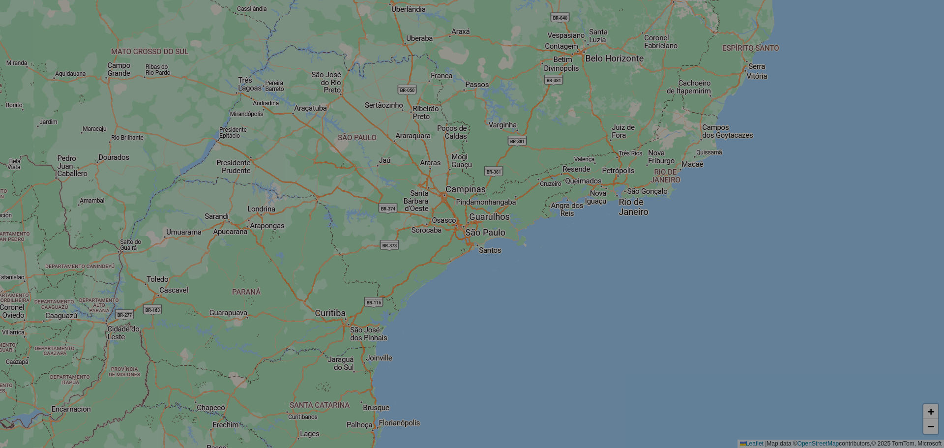
select select "*"
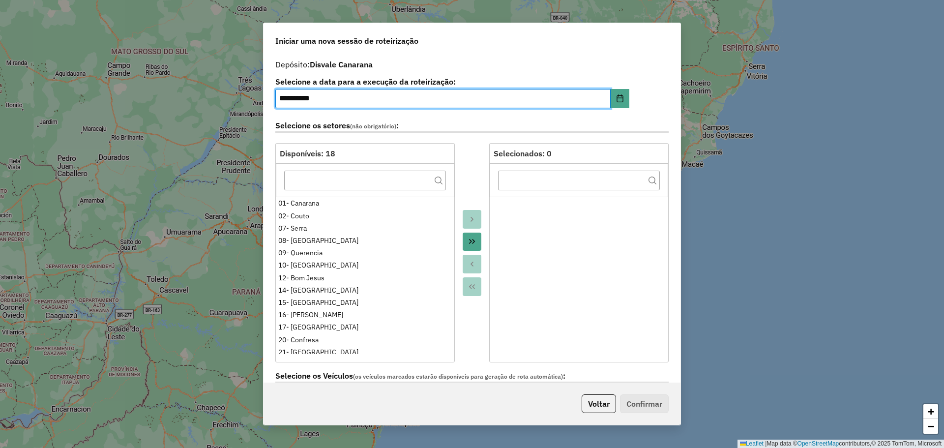
click at [470, 240] on icon "Move All to Target" at bounding box center [472, 241] width 8 height 8
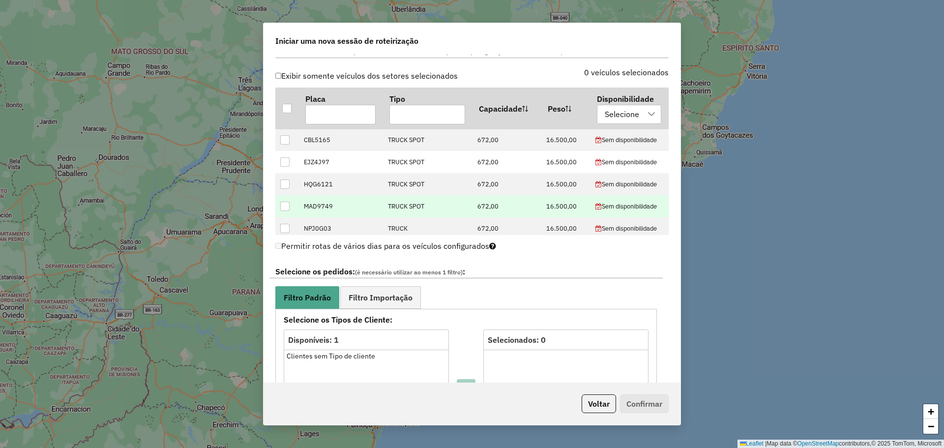
scroll to position [442, 0]
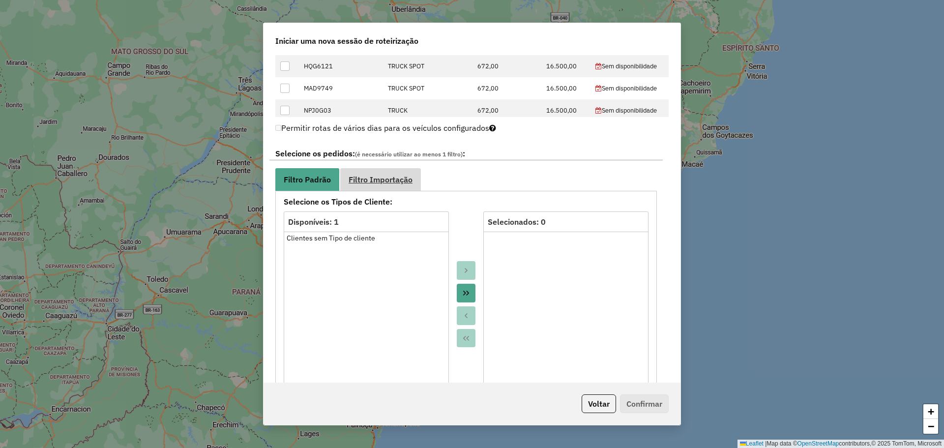
drag, startPoint x: 386, startPoint y: 176, endPoint x: 450, endPoint y: 213, distance: 74.3
click at [386, 176] on span "Filtro Importação" at bounding box center [381, 180] width 64 height 8
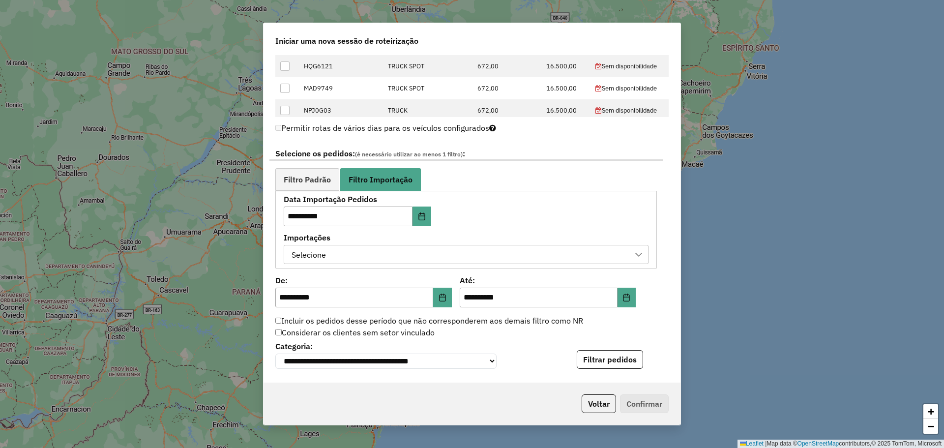
click at [466, 258] on div "Selecione" at bounding box center [458, 254] width 341 height 19
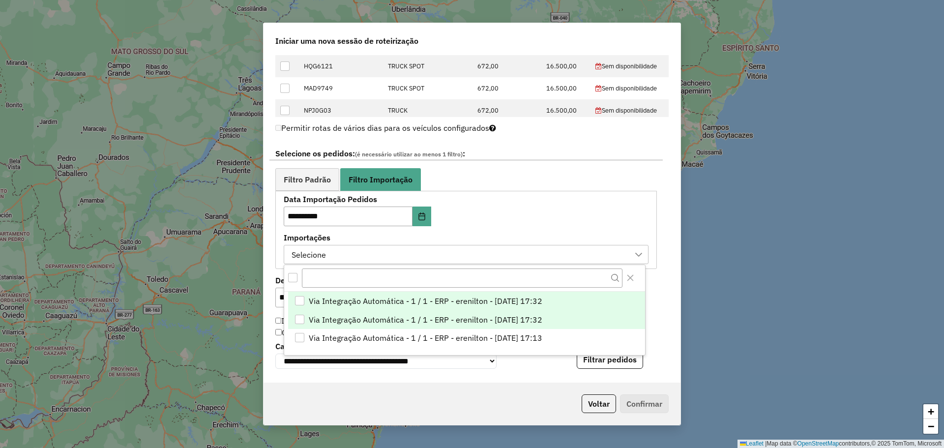
click at [508, 317] on span "Via Integração Automática - 1 / 1 - ERP - erenilton - [DATE] 17:32" at bounding box center [426, 320] width 234 height 12
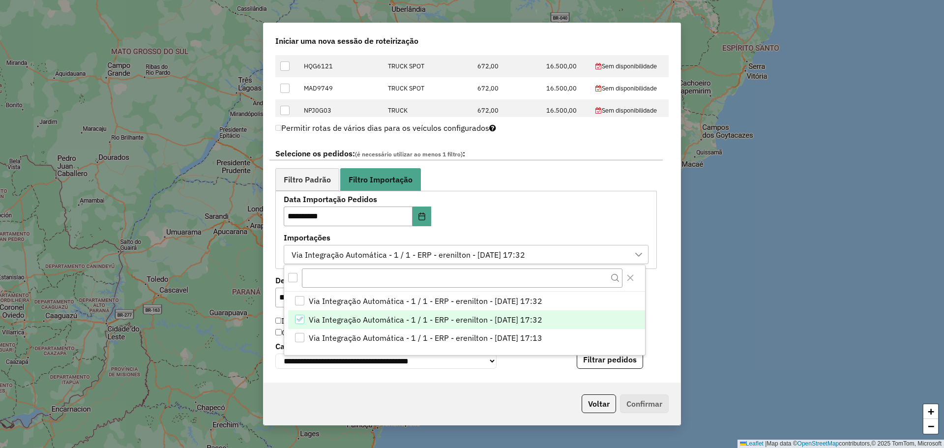
click at [553, 217] on div "**********" at bounding box center [466, 230] width 365 height 68
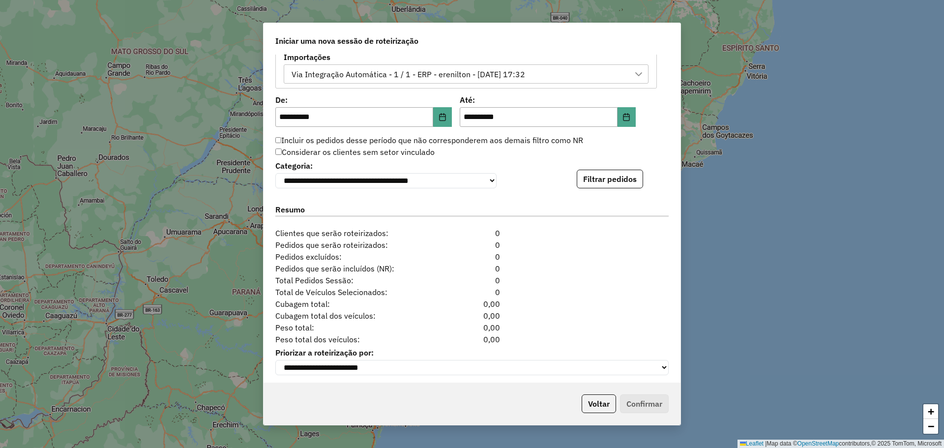
scroll to position [632, 0]
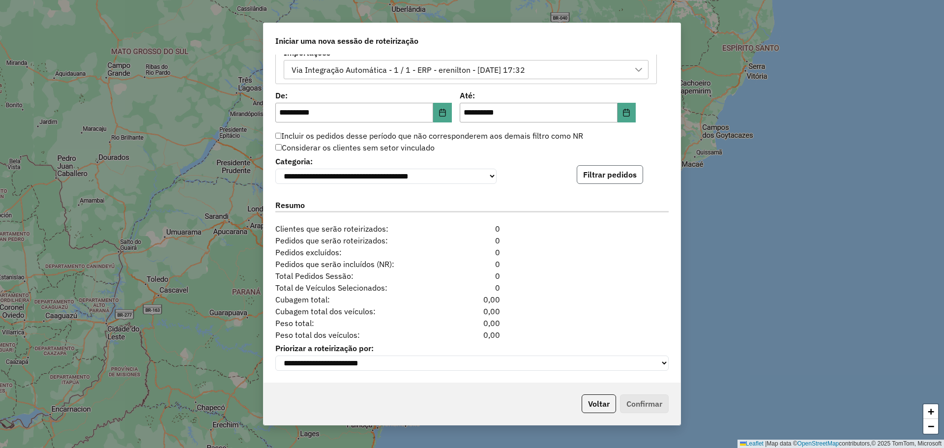
click at [607, 169] on button "Filtrar pedidos" at bounding box center [610, 174] width 66 height 19
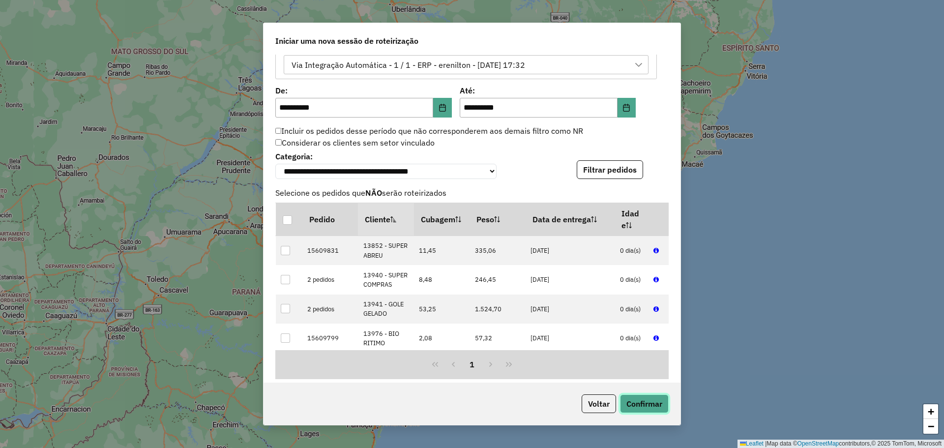
drag, startPoint x: 645, startPoint y: 402, endPoint x: 632, endPoint y: 384, distance: 22.1
click at [644, 402] on button "Confirmar" at bounding box center [644, 403] width 49 height 19
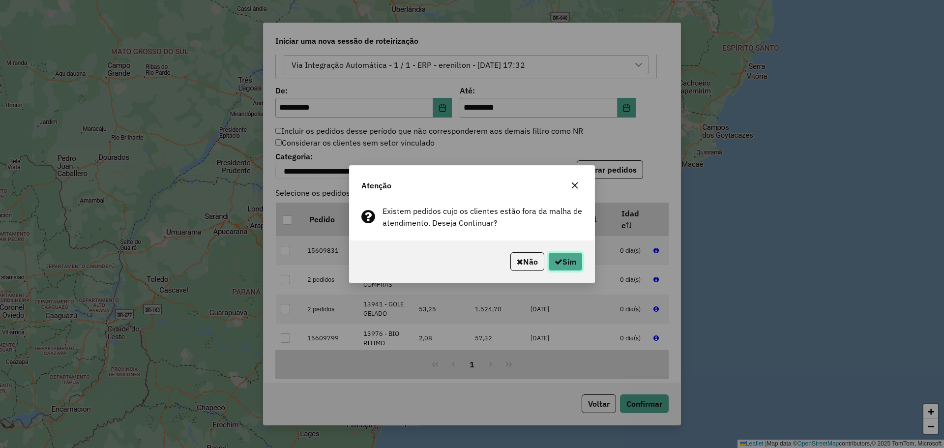
click at [555, 261] on icon "button" at bounding box center [559, 262] width 8 height 8
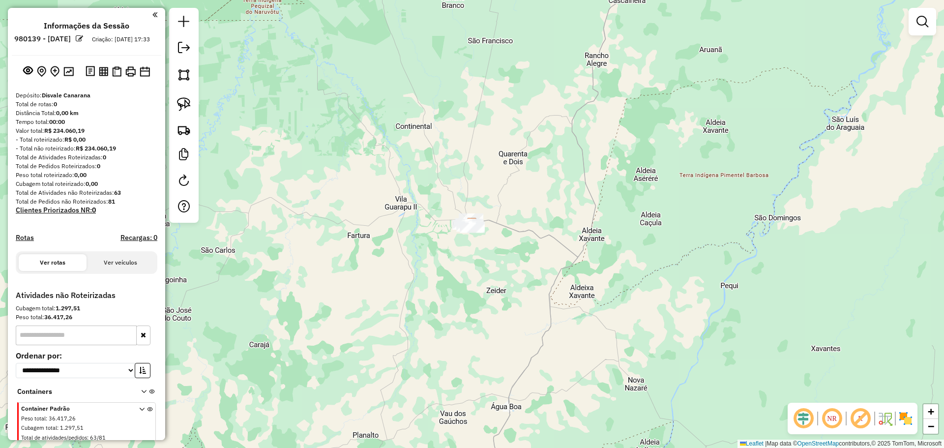
drag, startPoint x: 587, startPoint y: 146, endPoint x: 592, endPoint y: 54, distance: 91.6
click at [587, 146] on div "Janela de atendimento Grade de atendimento Capacidade Transportadoras Veículos …" at bounding box center [472, 224] width 944 height 448
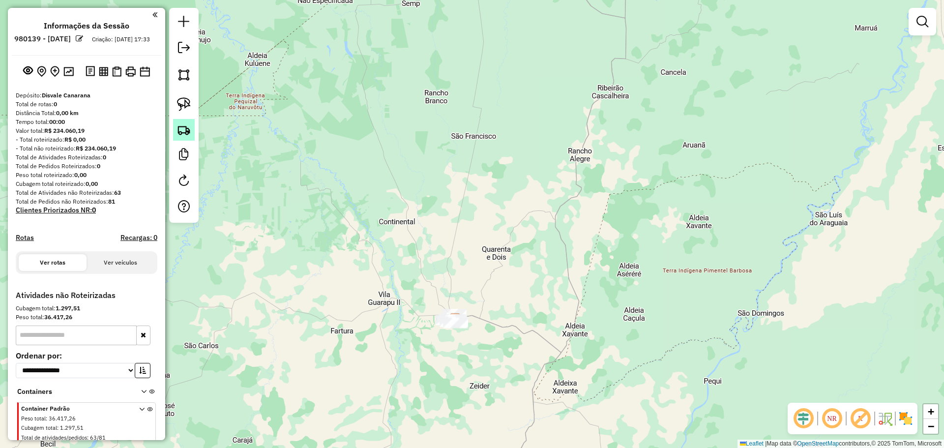
click at [181, 124] on img at bounding box center [184, 130] width 14 height 14
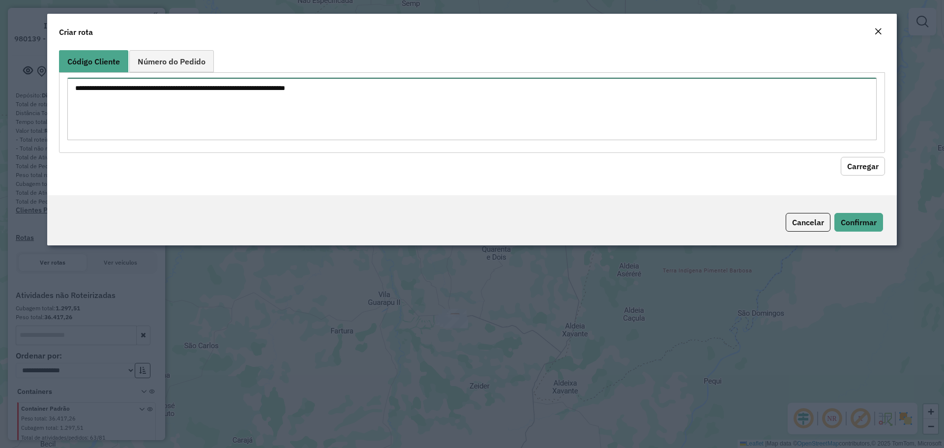
click at [284, 117] on textarea at bounding box center [471, 109] width 809 height 62
type textarea "** **** *****"
drag, startPoint x: 863, startPoint y: 165, endPoint x: 736, endPoint y: 157, distance: 127.0
click at [863, 165] on button "Carregar" at bounding box center [863, 166] width 44 height 19
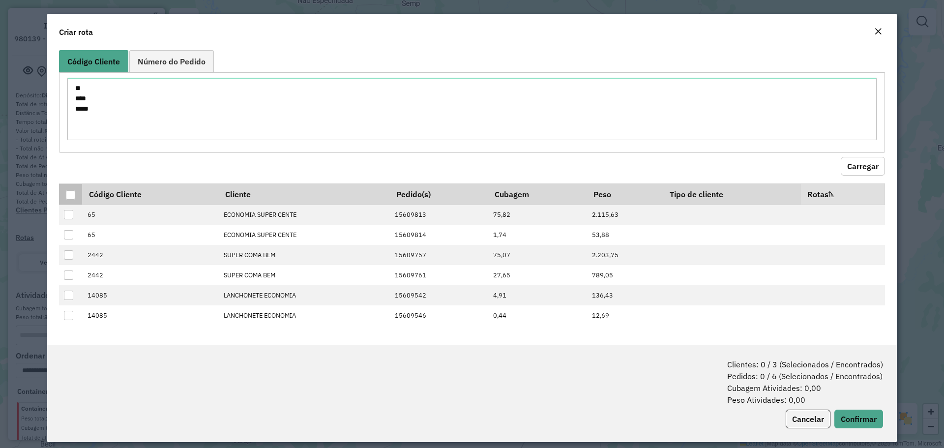
drag, startPoint x: 66, startPoint y: 193, endPoint x: 133, endPoint y: 203, distance: 67.5
click at [67, 193] on div at bounding box center [70, 194] width 9 height 9
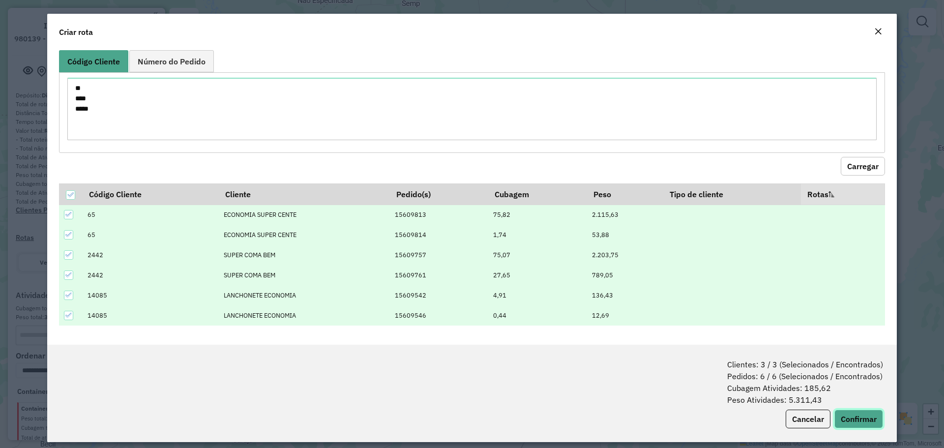
click at [853, 418] on button "Confirmar" at bounding box center [858, 419] width 49 height 19
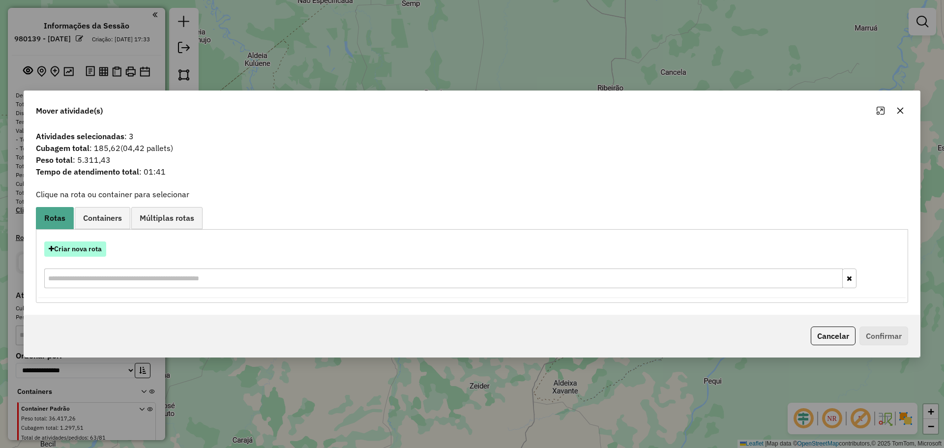
click at [76, 249] on button "Criar nova rota" at bounding box center [75, 248] width 62 height 15
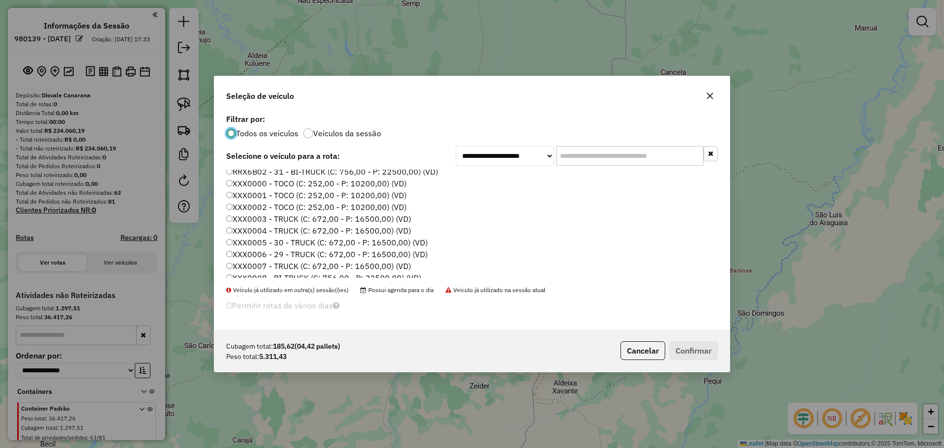
scroll to position [442, 0]
click at [351, 181] on label "XXX0002 - TOCO (C: 252,00 - P: 10200,00) (VD)" at bounding box center [316, 181] width 180 height 12
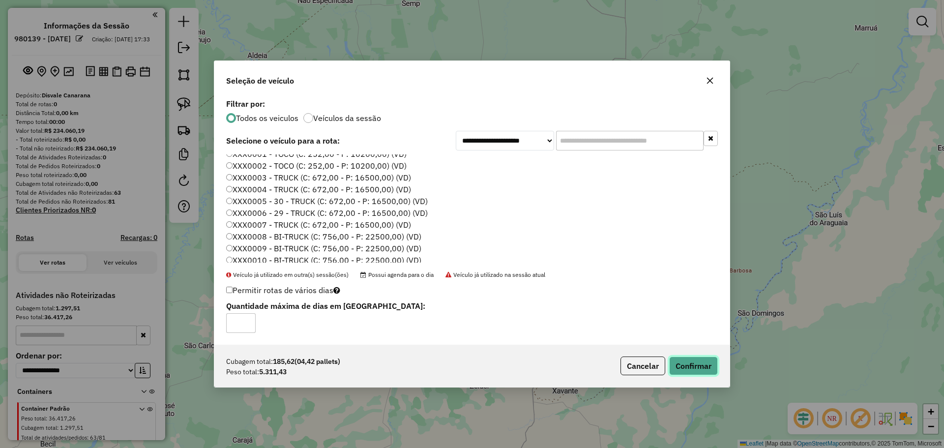
click at [700, 367] on button "Confirmar" at bounding box center [693, 365] width 49 height 19
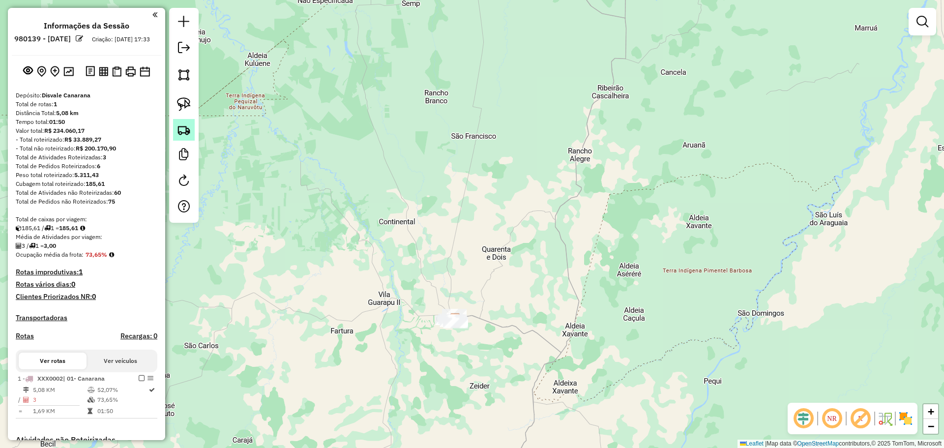
click at [185, 139] on link at bounding box center [184, 130] width 22 height 22
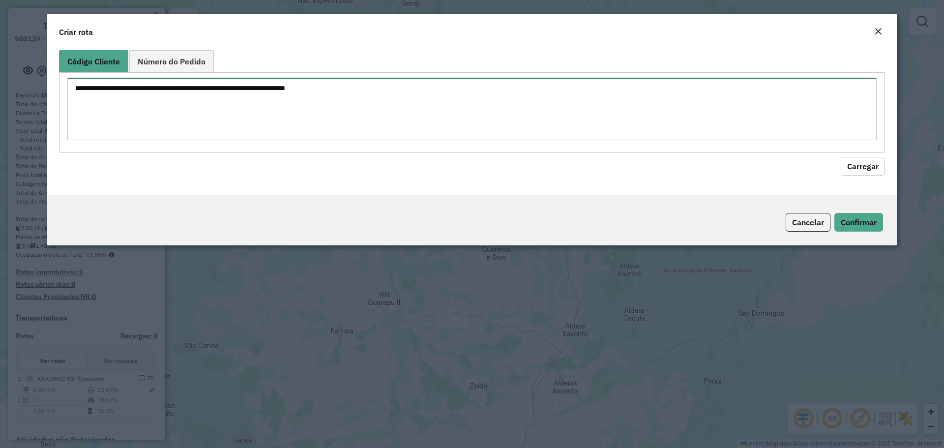
click at [475, 116] on textarea at bounding box center [471, 109] width 809 height 62
type textarea "****"
click at [851, 169] on button "Carregar" at bounding box center [863, 166] width 44 height 19
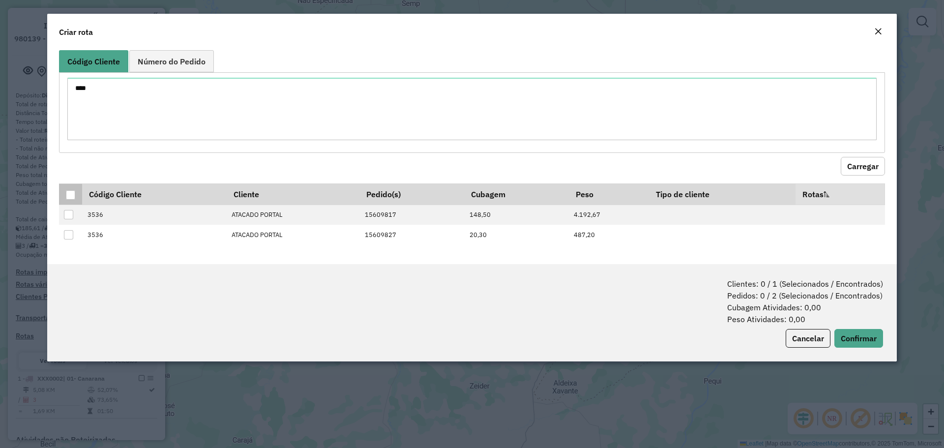
drag, startPoint x: 68, startPoint y: 196, endPoint x: 72, endPoint y: 200, distance: 5.9
click at [67, 196] on div at bounding box center [70, 194] width 9 height 9
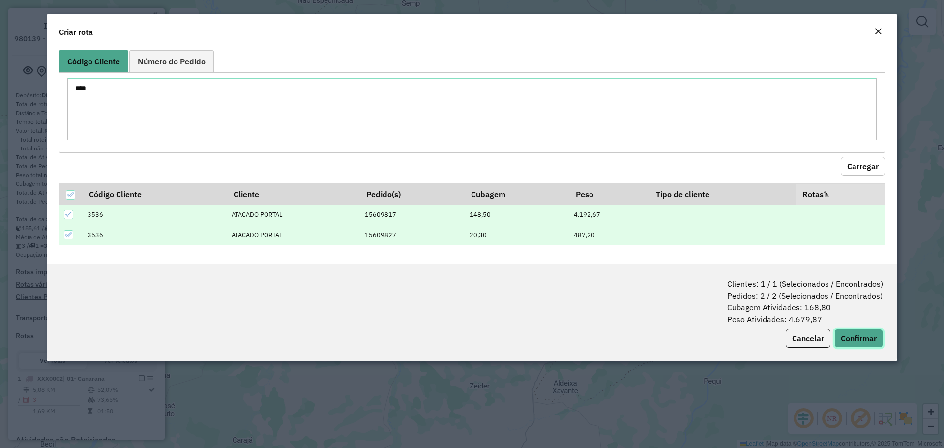
click at [852, 332] on button "Confirmar" at bounding box center [858, 338] width 49 height 19
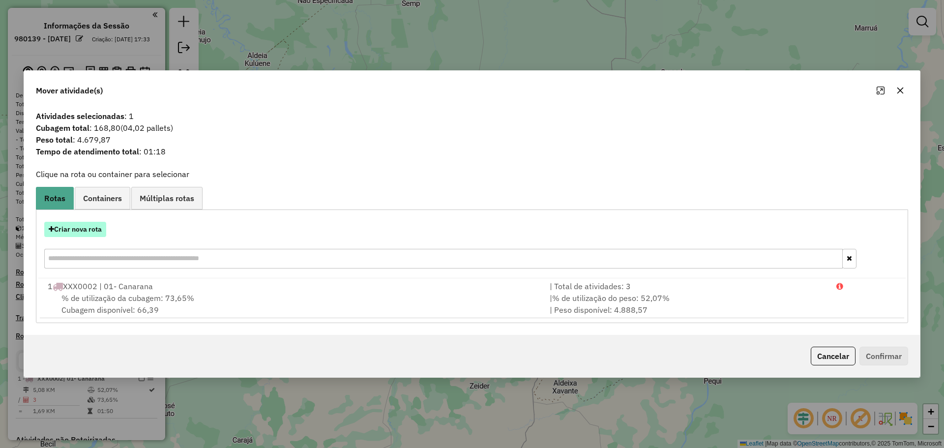
click at [89, 225] on button "Criar nova rota" at bounding box center [75, 229] width 62 height 15
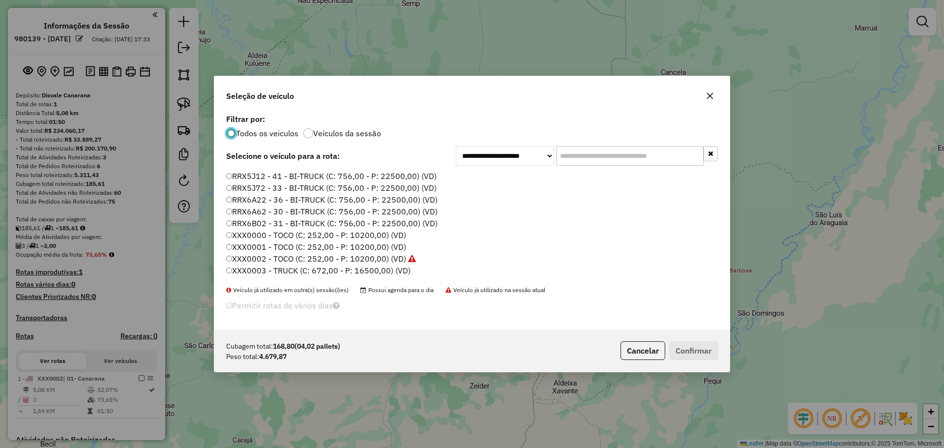
scroll to position [393, 0]
click at [368, 216] on label "XXX0001 - TOCO (C: 252,00 - P: 10200,00) (VD)" at bounding box center [316, 218] width 180 height 12
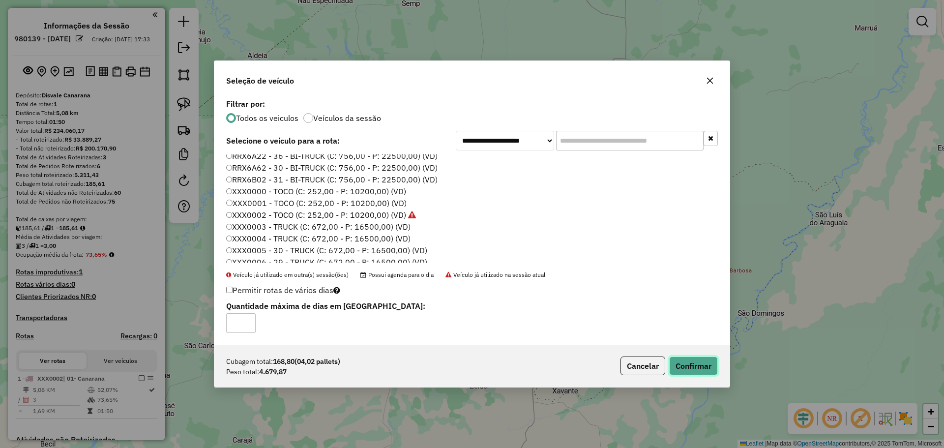
click at [702, 363] on button "Confirmar" at bounding box center [693, 365] width 49 height 19
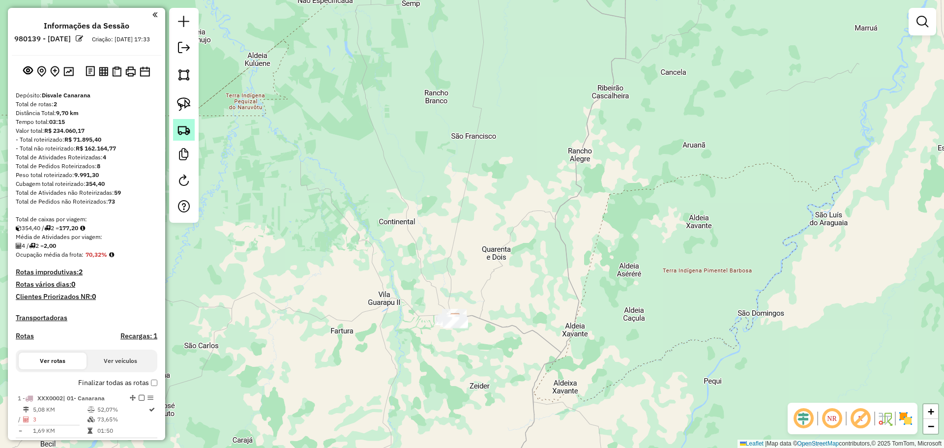
click at [191, 129] on link at bounding box center [184, 130] width 22 height 22
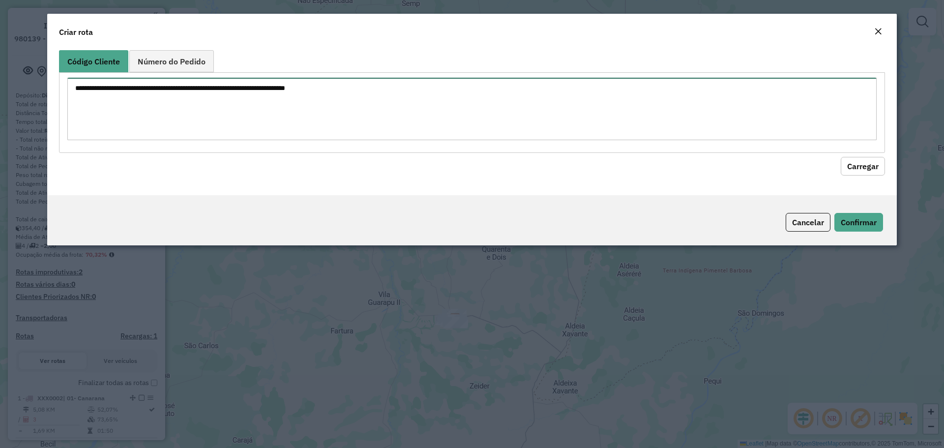
click at [301, 106] on textarea at bounding box center [471, 109] width 809 height 62
type textarea "****"
click at [870, 167] on button "Carregar" at bounding box center [863, 166] width 44 height 19
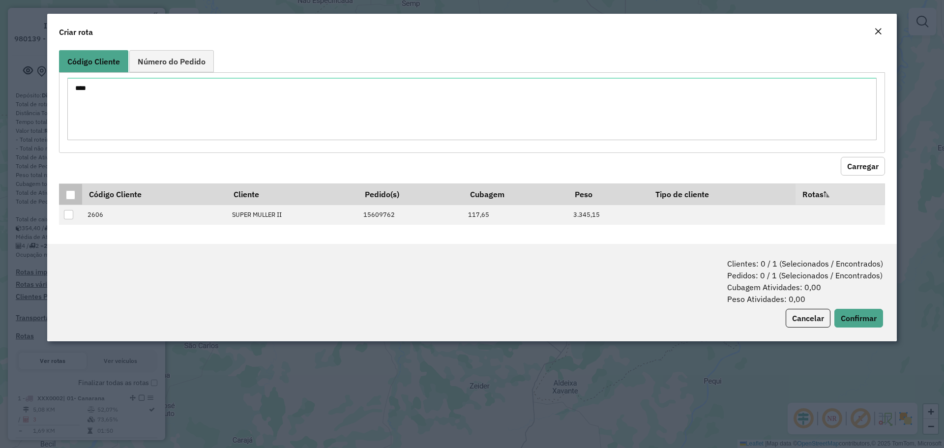
click at [73, 199] on div at bounding box center [70, 194] width 9 height 9
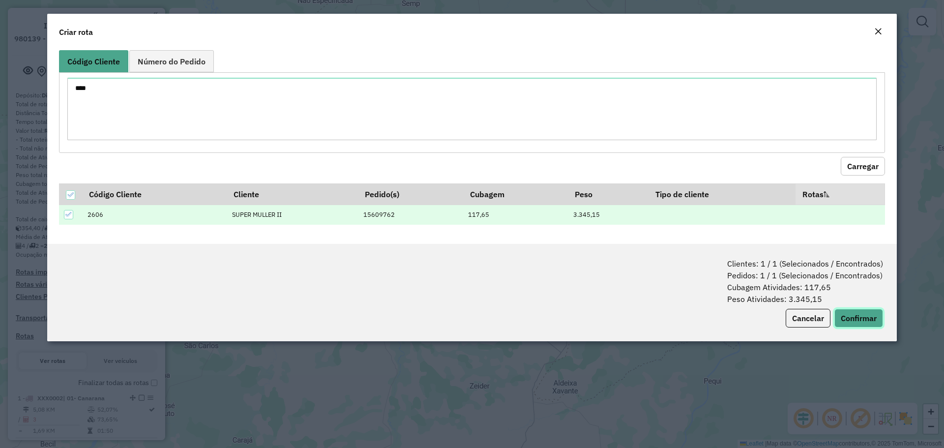
click at [842, 315] on button "Confirmar" at bounding box center [858, 318] width 49 height 19
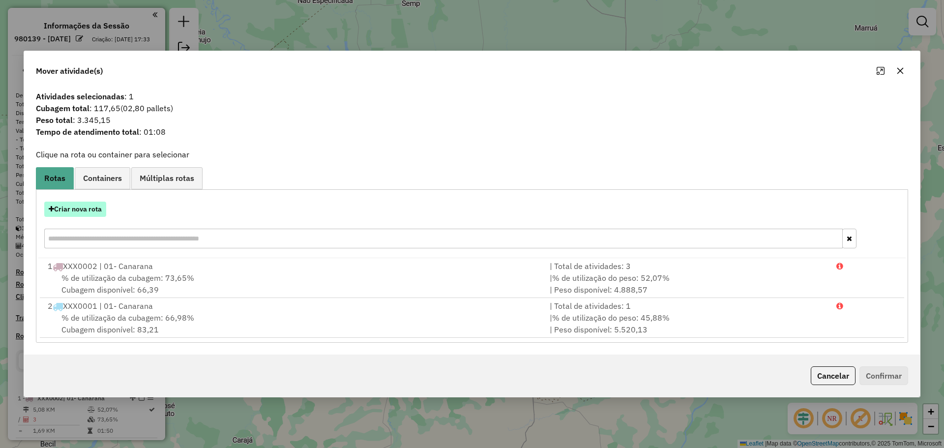
click at [81, 209] on button "Criar nova rota" at bounding box center [75, 209] width 62 height 15
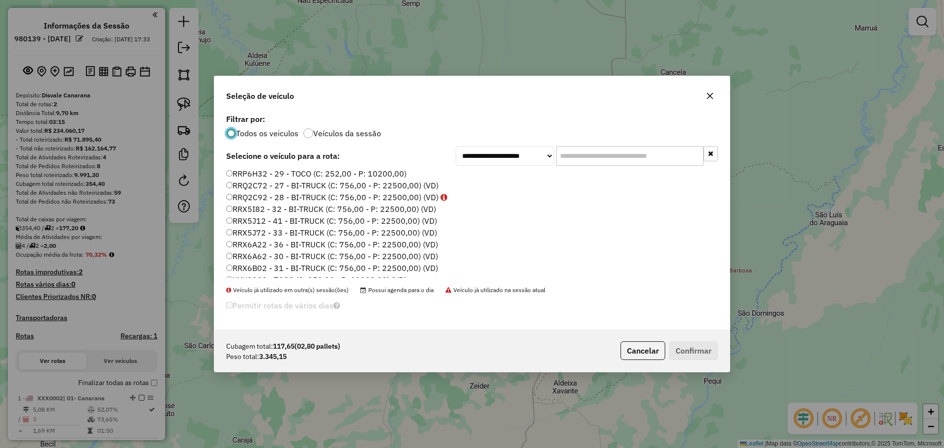
scroll to position [344, 0]
click at [369, 256] on label "XXX0000 - TOCO (C: 252,00 - P: 10200,00) (VD)" at bounding box center [316, 256] width 180 height 12
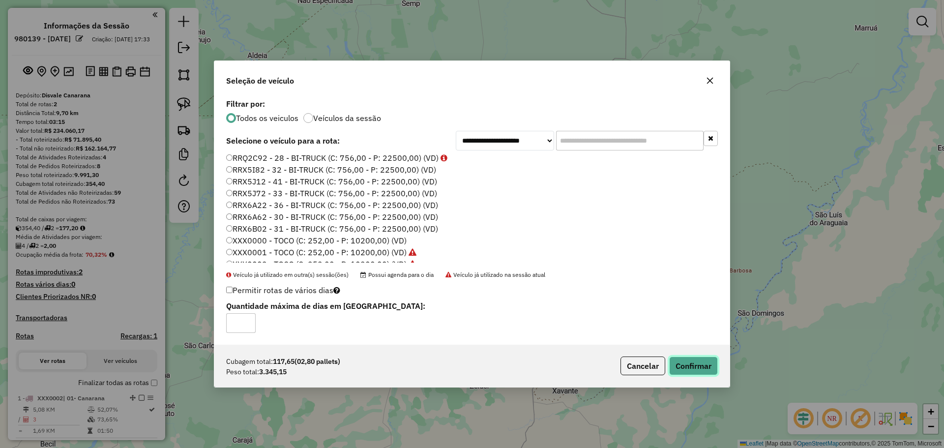
click at [694, 369] on button "Confirmar" at bounding box center [693, 365] width 49 height 19
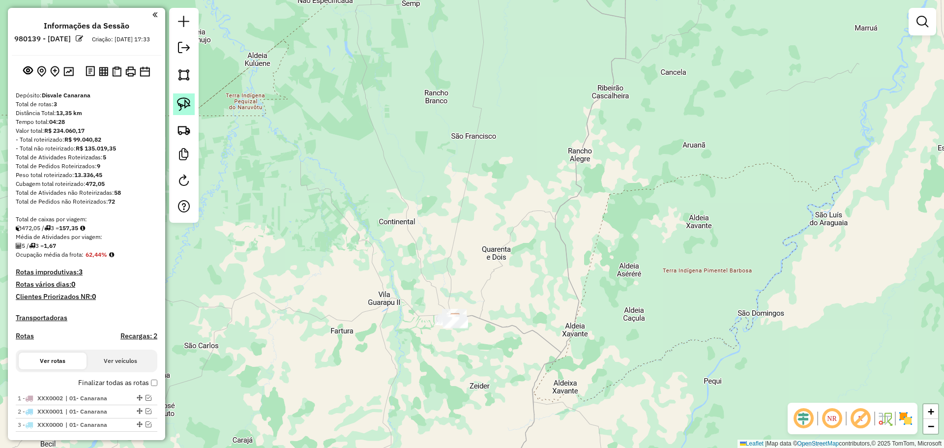
click at [181, 102] on img at bounding box center [184, 104] width 14 height 14
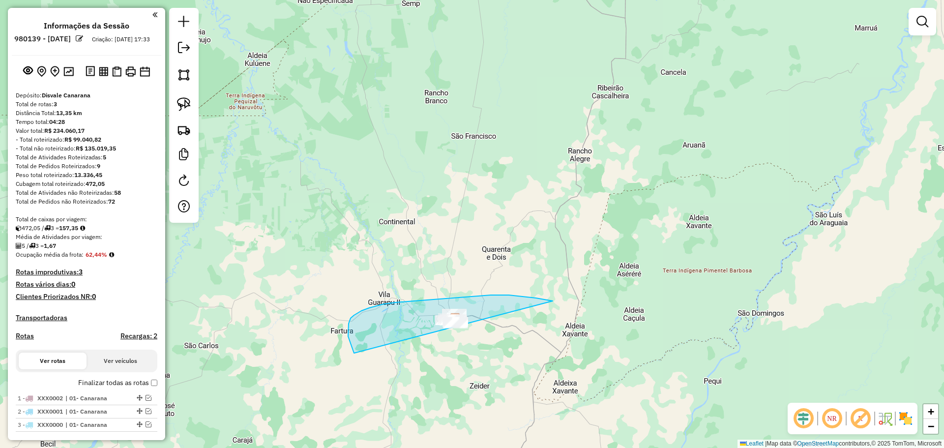
drag, startPoint x: 545, startPoint y: 299, endPoint x: 514, endPoint y: 274, distance: 40.5
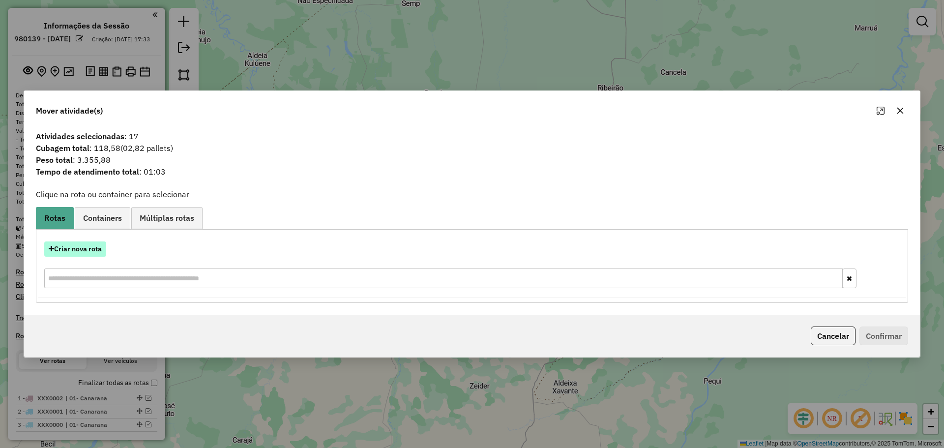
click at [84, 251] on button "Criar nova rota" at bounding box center [75, 248] width 62 height 15
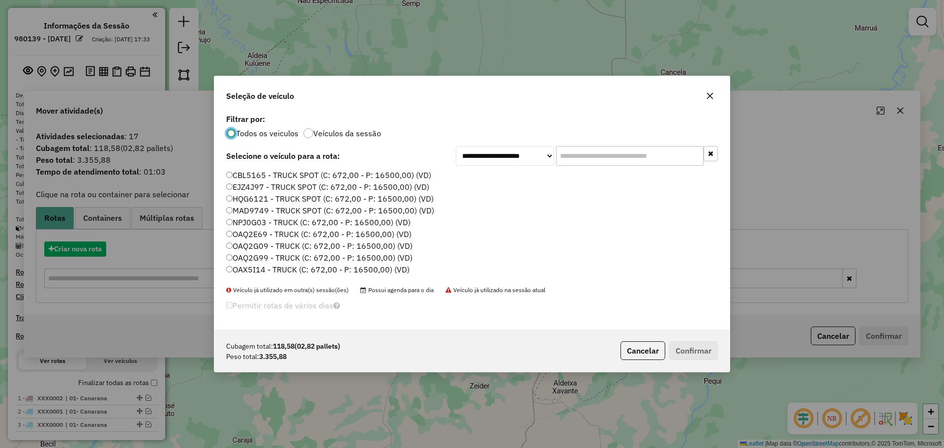
scroll to position [5, 3]
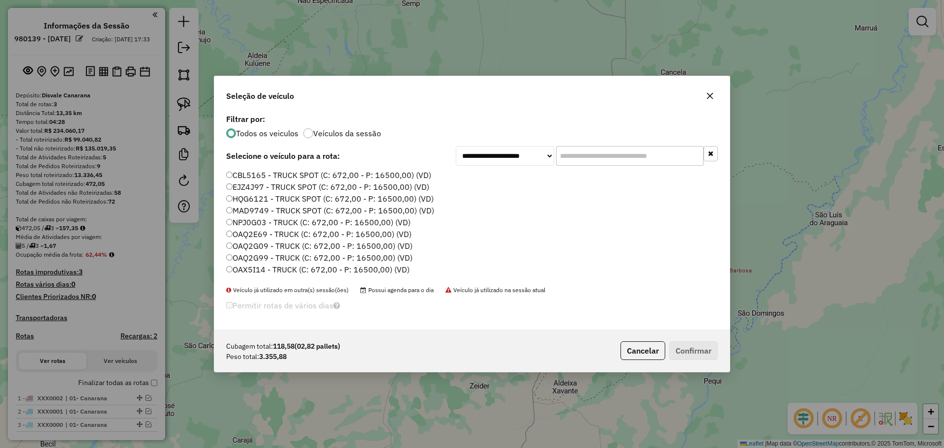
drag, startPoint x: 588, startPoint y: 143, endPoint x: 578, endPoint y: 163, distance: 22.6
click at [587, 147] on div "**********" at bounding box center [471, 221] width 515 height 218
click at [578, 163] on input "text" at bounding box center [629, 156] width 147 height 20
click at [583, 155] on input "text" at bounding box center [629, 156] width 147 height 20
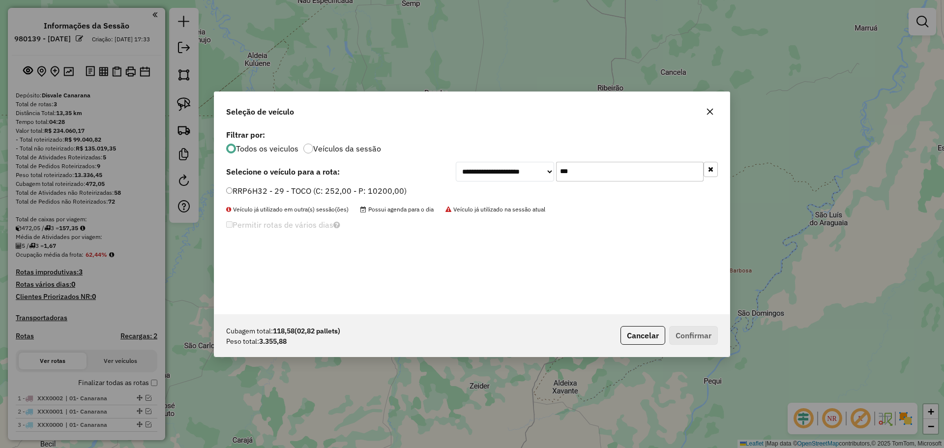
type input "***"
click at [225, 224] on div "Permitir rotas de vários dias" at bounding box center [388, 227] width 336 height 19
click at [691, 339] on button "Confirmar" at bounding box center [693, 335] width 49 height 19
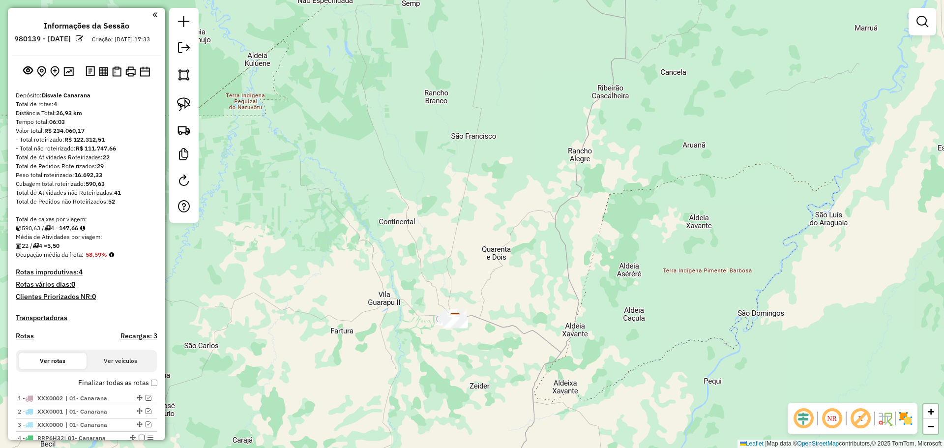
click at [333, 445] on div "Janela de atendimento Grade de atendimento Capacidade Transportadoras Veículos …" at bounding box center [472, 224] width 944 height 448
click at [195, 56] on div at bounding box center [183, 115] width 29 height 215
click at [187, 47] on em at bounding box center [184, 48] width 12 height 12
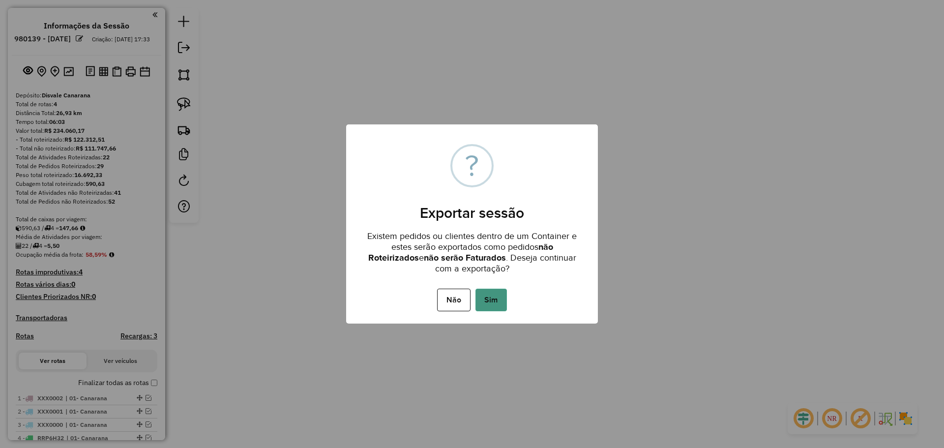
click at [486, 297] on button "Sim" at bounding box center [490, 300] width 31 height 23
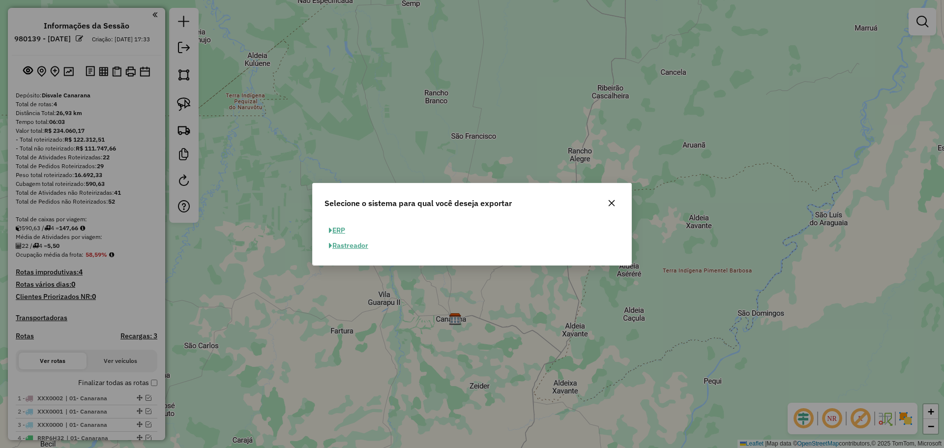
click at [330, 227] on span "button" at bounding box center [330, 230] width 3 height 7
select select "**"
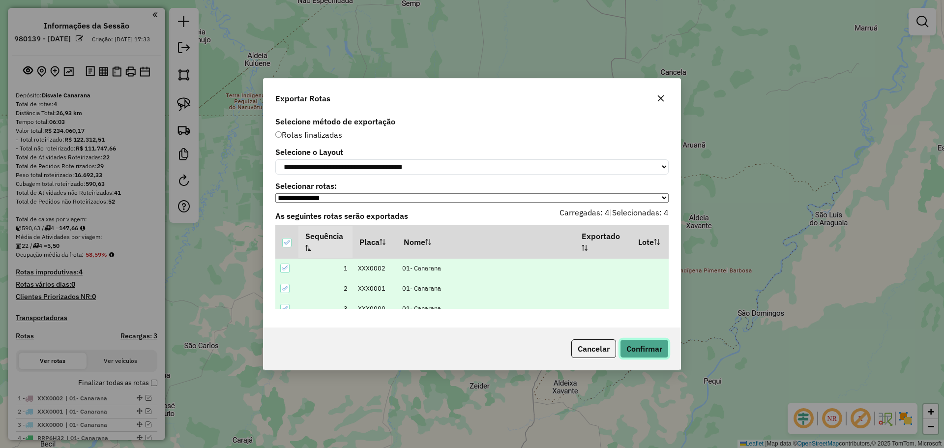
click at [646, 352] on button "Confirmar" at bounding box center [644, 348] width 49 height 19
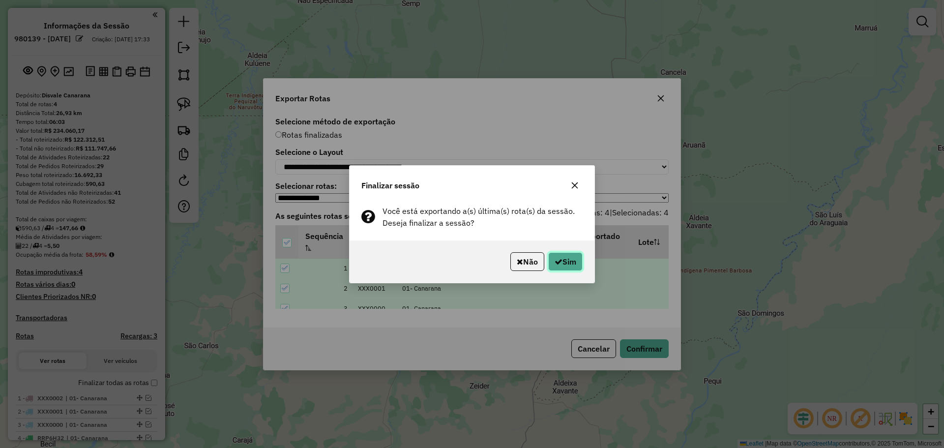
click at [562, 259] on button "Sim" at bounding box center [565, 261] width 34 height 19
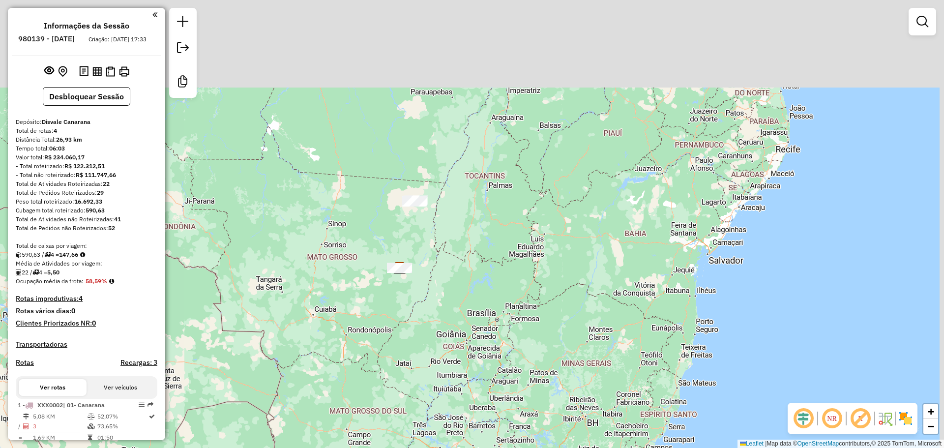
drag, startPoint x: 451, startPoint y: 131, endPoint x: 439, endPoint y: 231, distance: 100.0
click at [439, 231] on div "Janela de atendimento Grade de atendimento Capacidade Transportadoras Veículos …" at bounding box center [472, 224] width 944 height 448
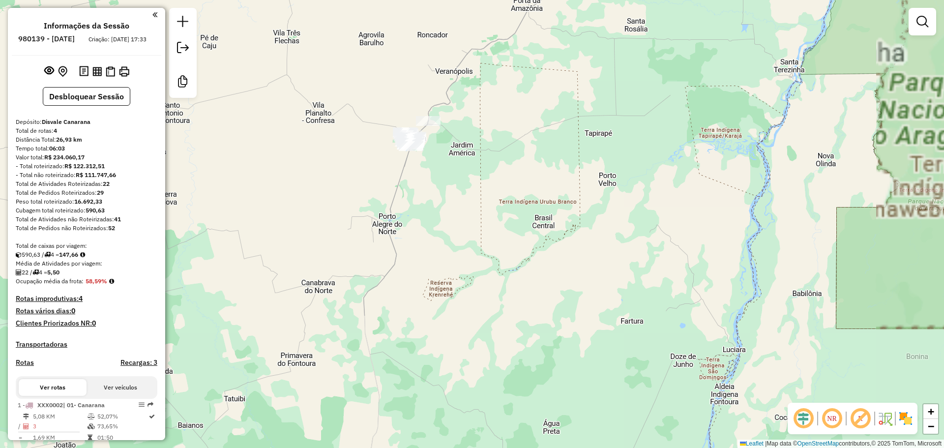
drag, startPoint x: 454, startPoint y: 186, endPoint x: 428, endPoint y: 273, distance: 91.0
click at [429, 274] on div "Janela de atendimento Grade de atendimento Capacidade Transportadoras Veículos …" at bounding box center [472, 224] width 944 height 448
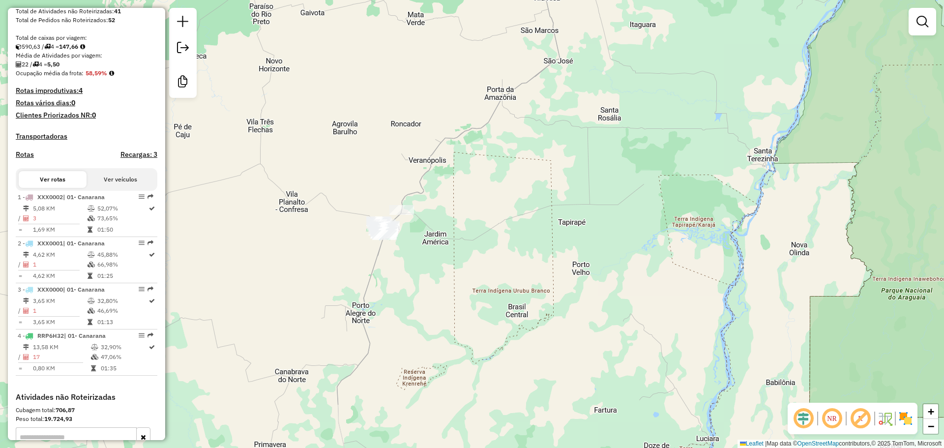
scroll to position [49, 0]
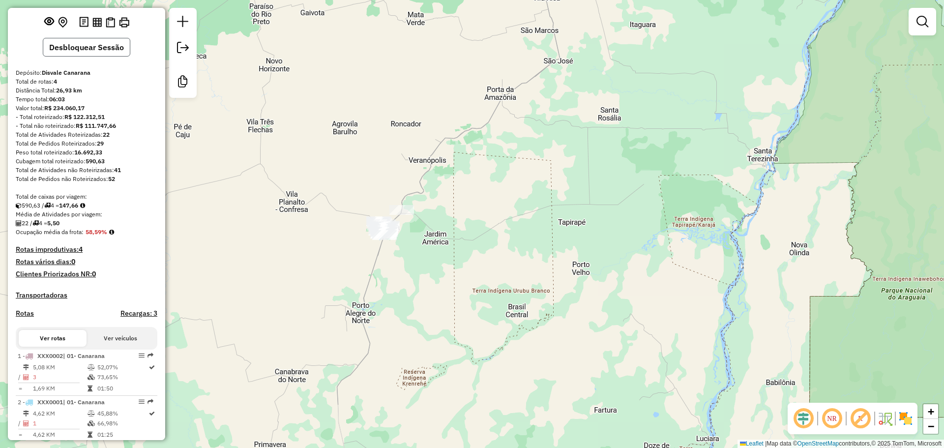
click at [89, 55] on button "Desbloquear Sessão" at bounding box center [87, 47] width 88 height 19
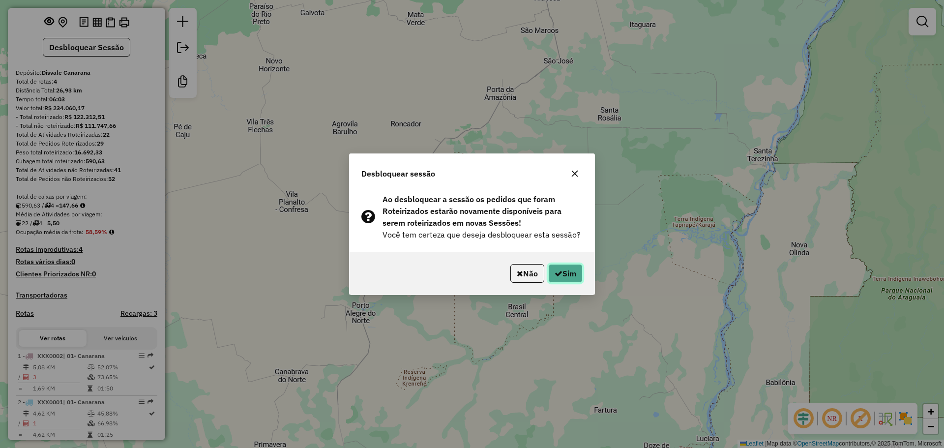
click at [566, 271] on button "Sim" at bounding box center [565, 273] width 34 height 19
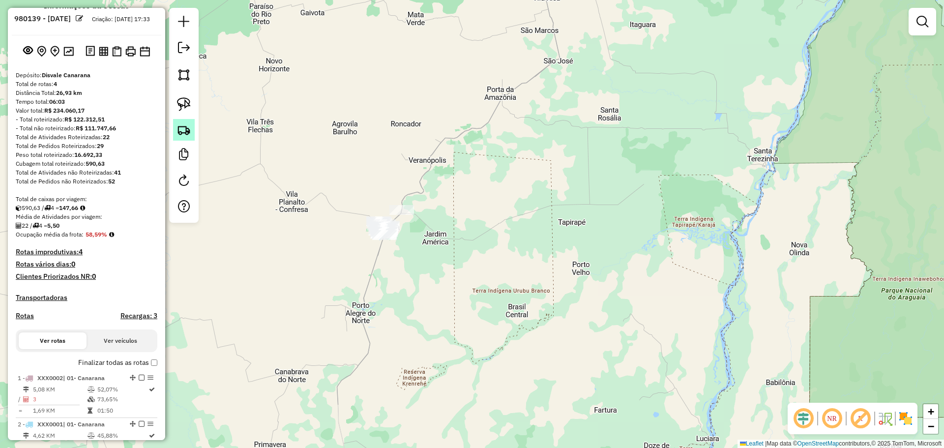
scroll to position [0, 0]
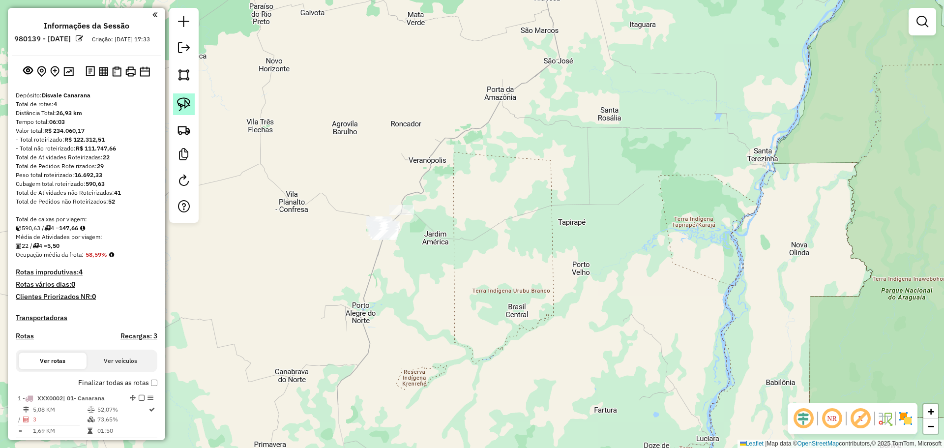
click at [181, 103] on img at bounding box center [184, 104] width 14 height 14
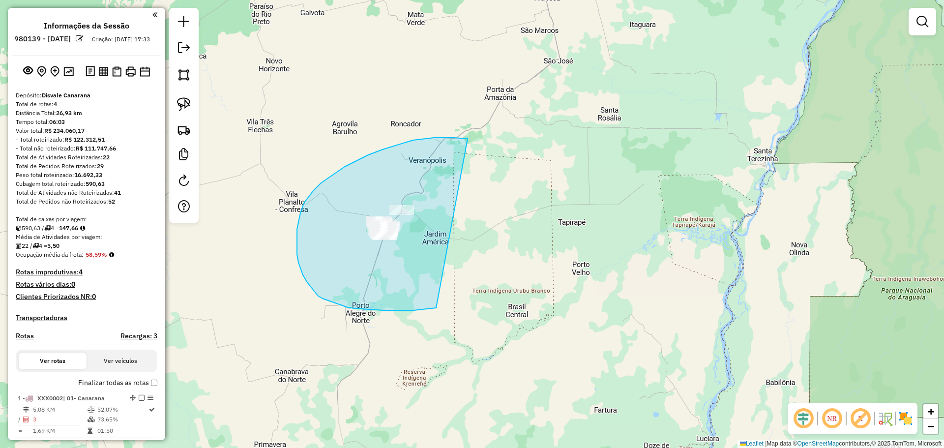
drag, startPoint x: 434, startPoint y: 138, endPoint x: 641, endPoint y: 170, distance: 209.5
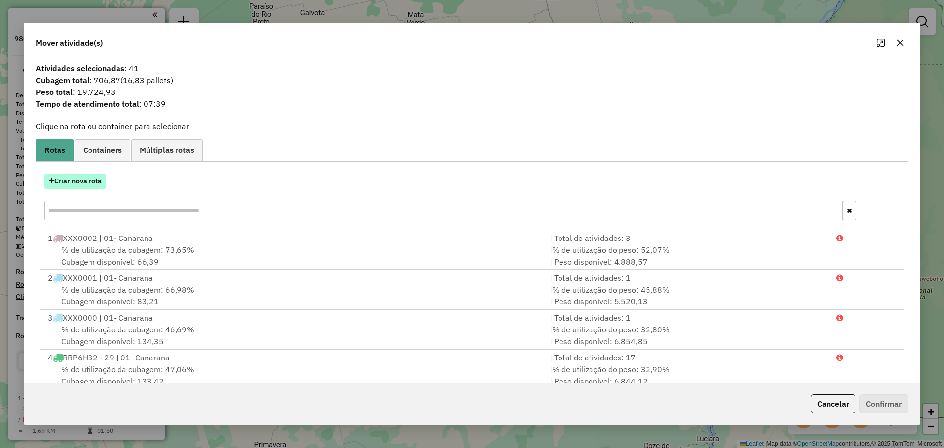
click at [84, 178] on button "Criar nova rota" at bounding box center [75, 181] width 62 height 15
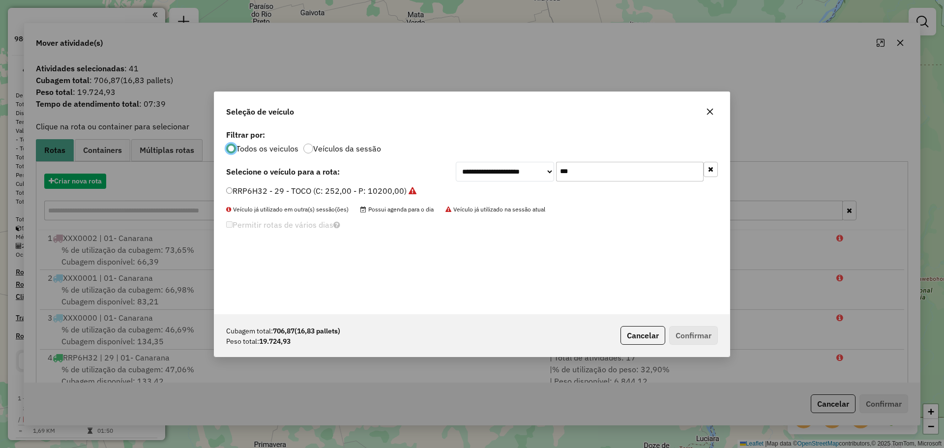
scroll to position [5, 3]
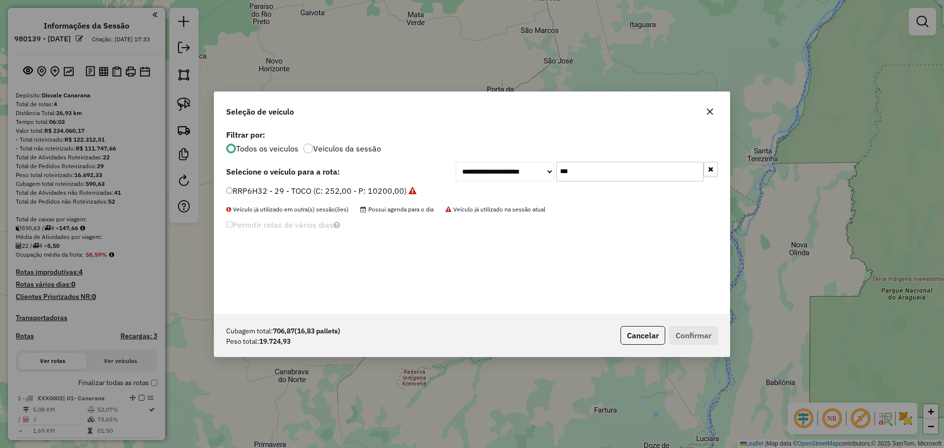
drag, startPoint x: 503, startPoint y: 167, endPoint x: 359, endPoint y: 175, distance: 143.8
click at [395, 173] on div "**********" at bounding box center [472, 172] width 492 height 20
paste input "****"
type input "*******"
click at [234, 193] on label "RRP6D52 - 25 - BI-TRUCK (C: 756,00 - P: 22500,00) (VD)" at bounding box center [332, 191] width 212 height 12
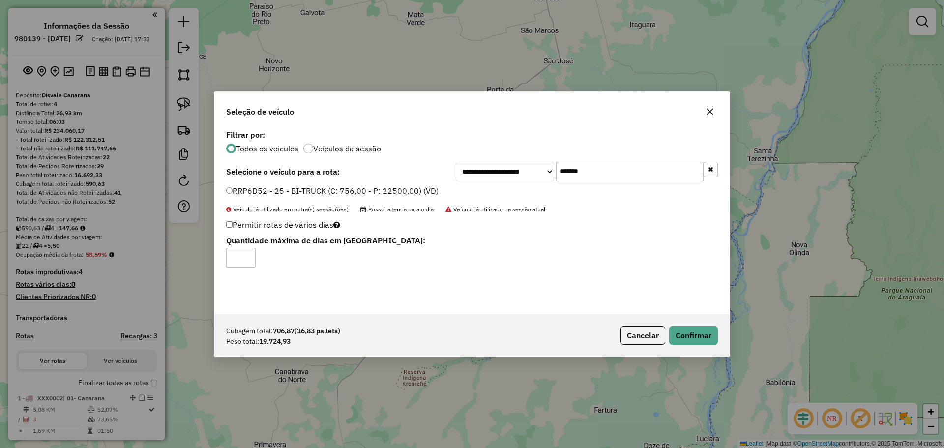
click at [247, 253] on input "*" at bounding box center [240, 258] width 29 height 20
click at [248, 253] on input "*" at bounding box center [240, 258] width 29 height 20
type input "*"
click at [248, 253] on input "*" at bounding box center [240, 258] width 29 height 20
click at [683, 338] on button "Confirmar" at bounding box center [693, 335] width 49 height 19
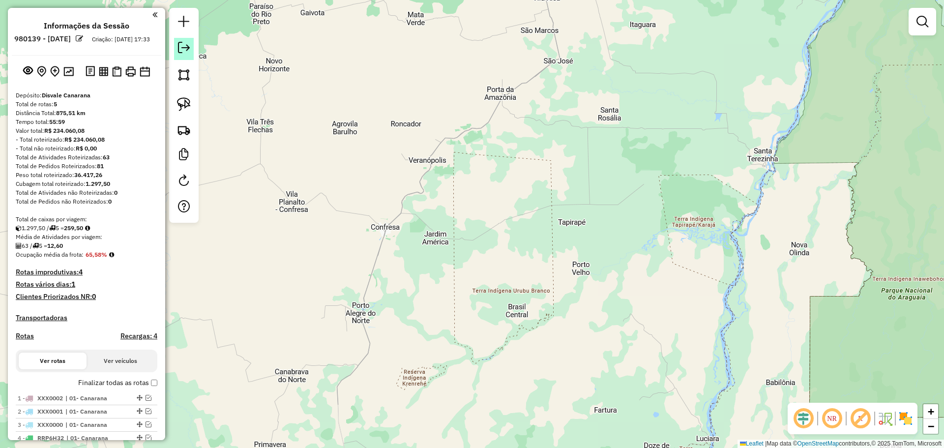
click at [183, 44] on em at bounding box center [184, 48] width 12 height 12
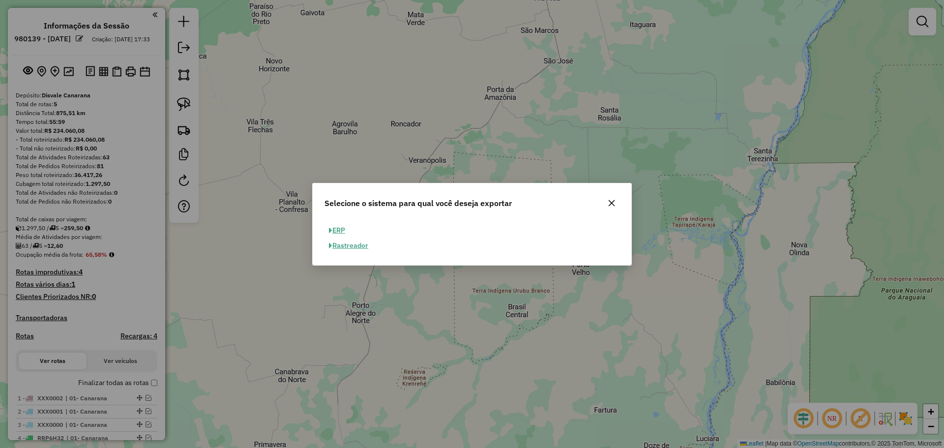
click at [341, 221] on div "ERP Rastreador" at bounding box center [472, 242] width 319 height 46
click at [344, 229] on button "ERP" at bounding box center [336, 230] width 25 height 15
select select "**"
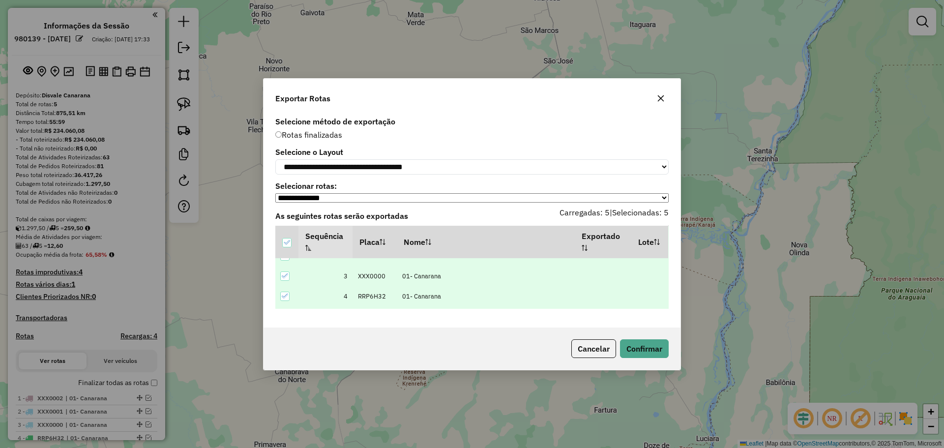
scroll to position [0, 0]
click at [647, 345] on button "Confirmar" at bounding box center [644, 348] width 49 height 19
